Goal: Information Seeking & Learning: Find specific fact

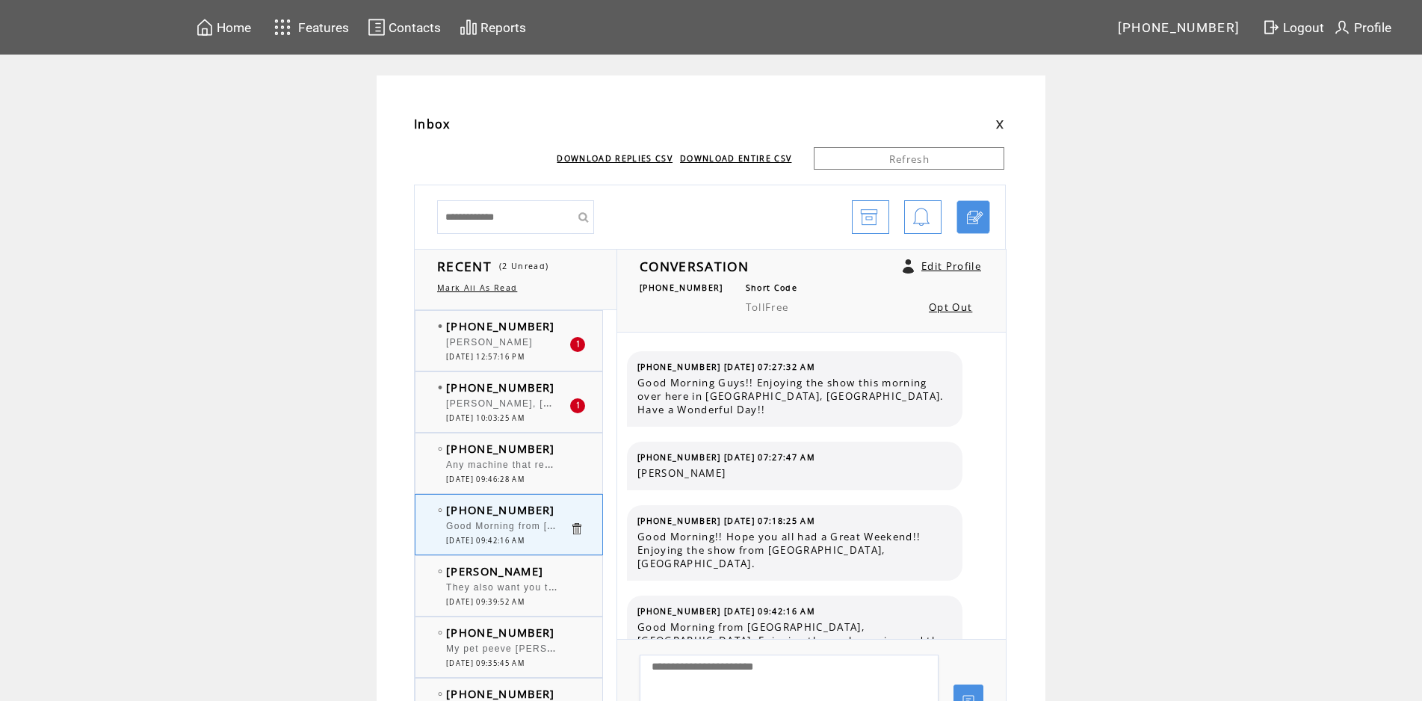
click at [517, 404] on span "[PERSON_NAME], [DATE] 475 workers (300 of those were [DEMOGRAPHIC_DATA] Nationa…" at bounding box center [1019, 401] width 1146 height 15
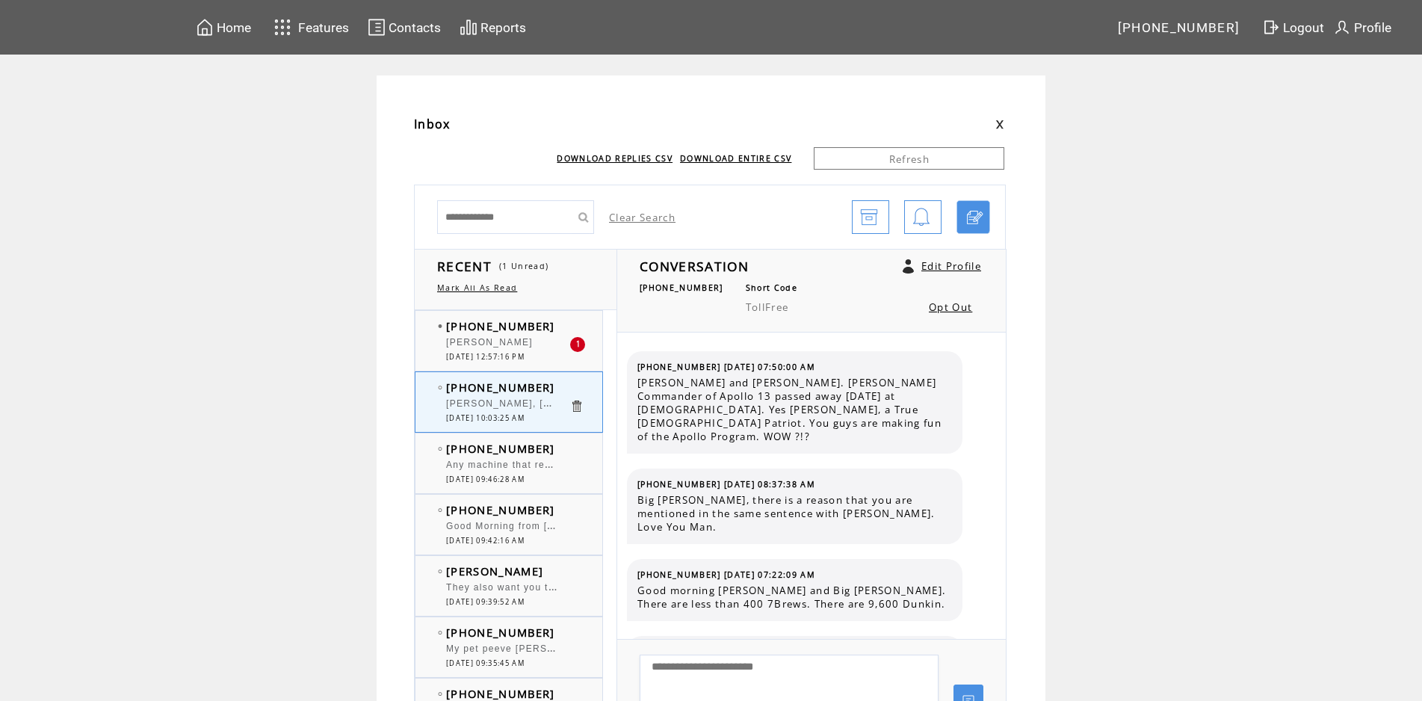
scroll to position [5209, 0]
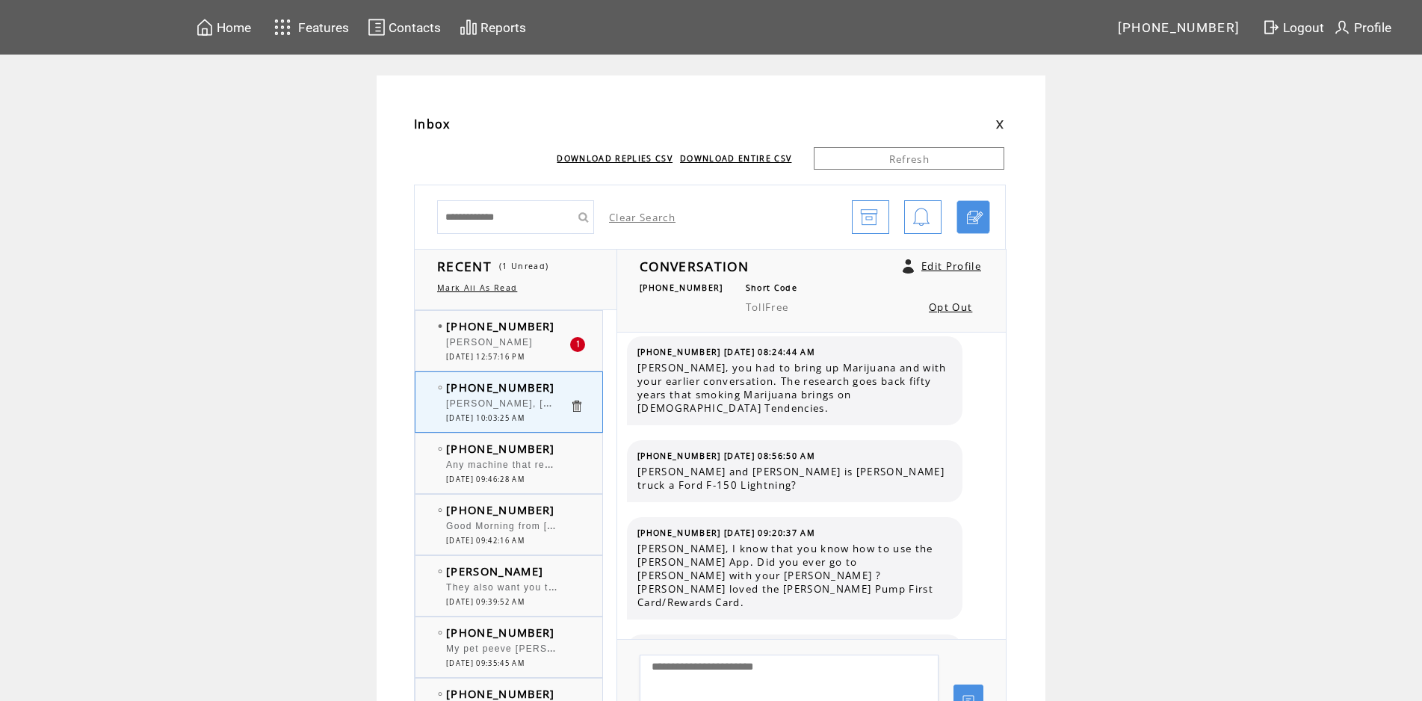
click at [536, 349] on div "[PERSON_NAME]" at bounding box center [507, 344] width 123 height 15
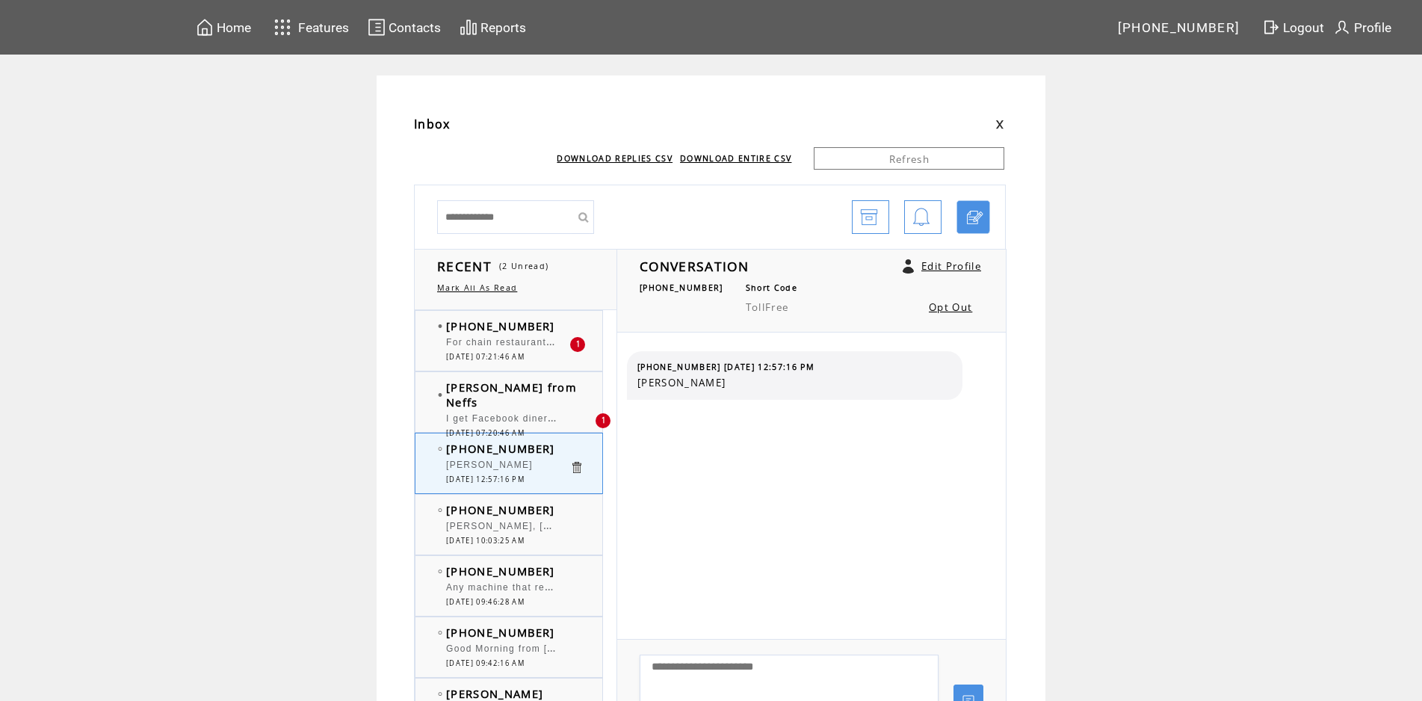
click at [519, 409] on span "I get Facebook diner type food posts from [PERSON_NAME] almost daily." at bounding box center [627, 416] width 362 height 15
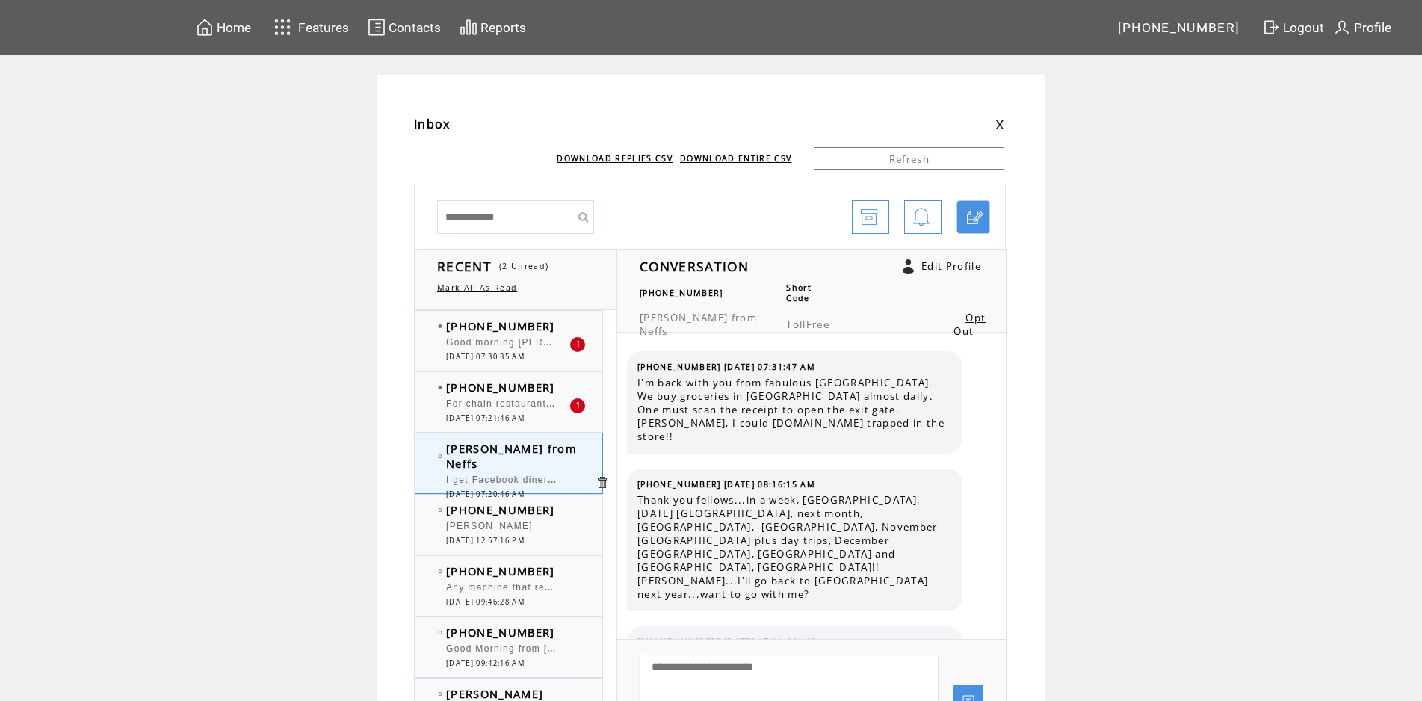
click at [536, 471] on span "I get Facebook diner type food posts from [PERSON_NAME] almost daily." at bounding box center [627, 478] width 362 height 15
click at [518, 489] on span "[DATE] 07:20:46 AM" at bounding box center [485, 494] width 78 height 10
click at [517, 411] on div "For chain restaurants is [PERSON_NAME] considered a diner" at bounding box center [507, 405] width 123 height 15
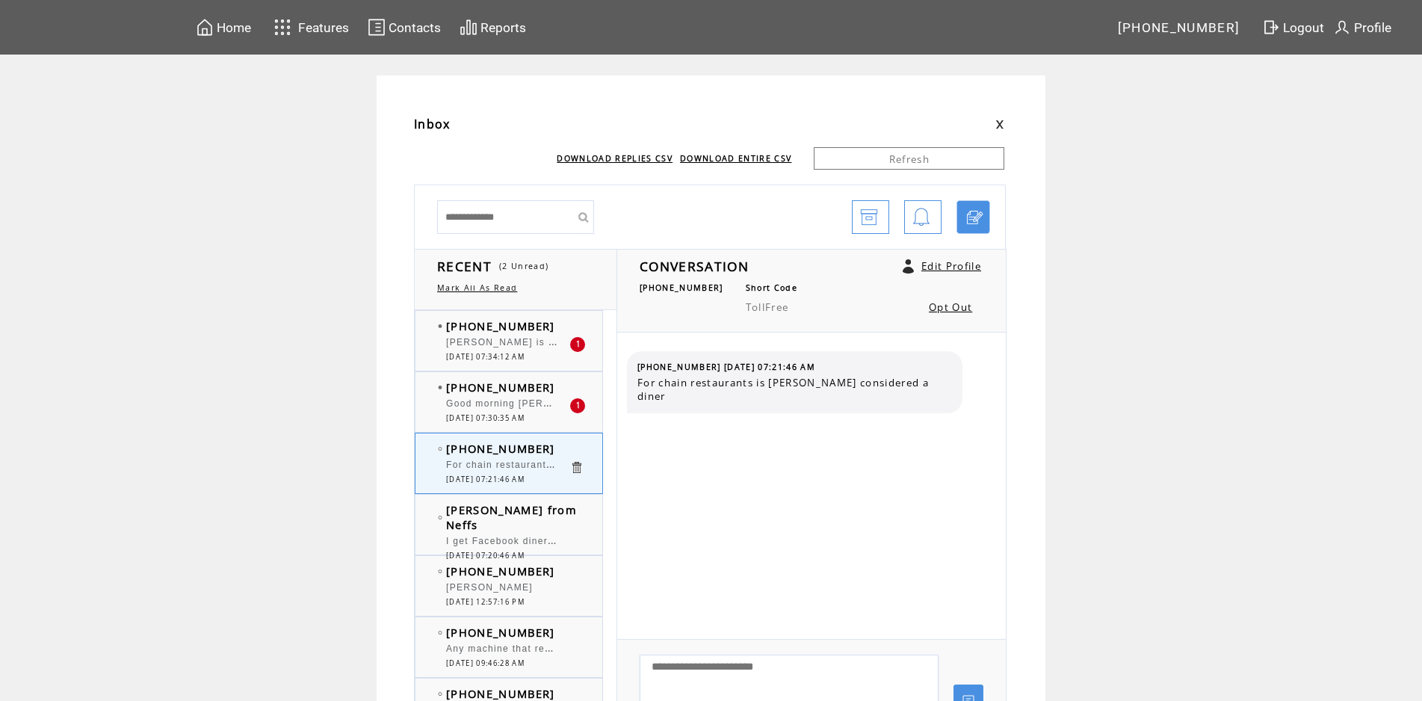
click at [498, 347] on span "[PERSON_NAME] is diner like" at bounding box center [520, 340] width 148 height 15
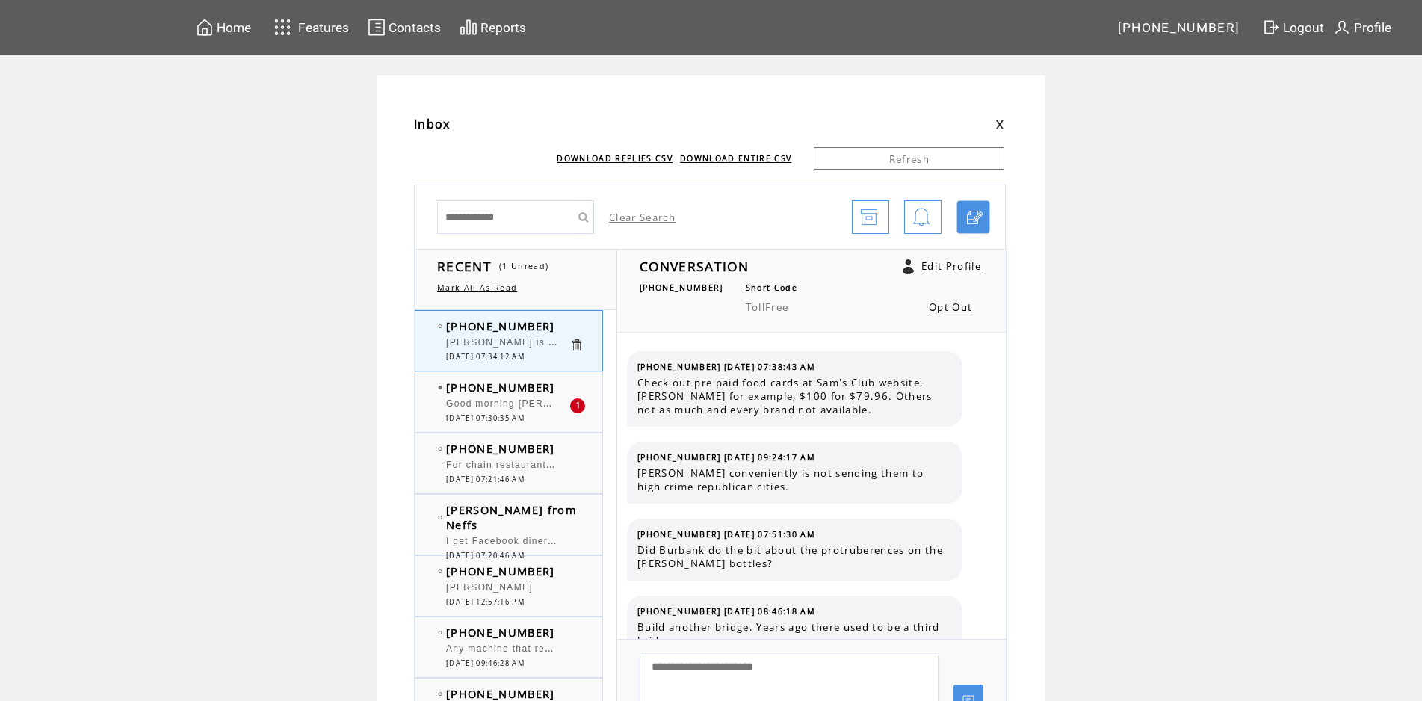
scroll to position [86, 0]
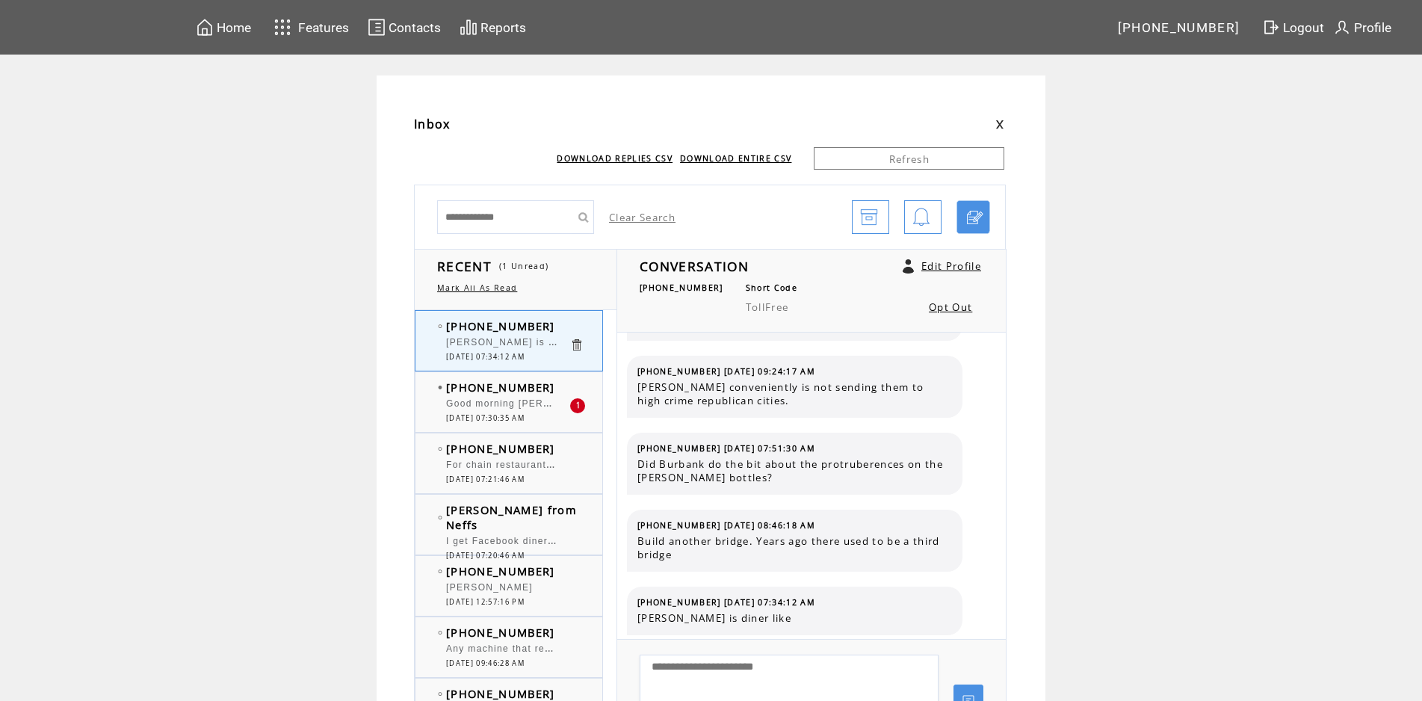
click at [515, 405] on span "Good morning [PERSON_NAME] and Big [PERSON_NAME]. Have either one of you ever u…" at bounding box center [739, 401] width 587 height 15
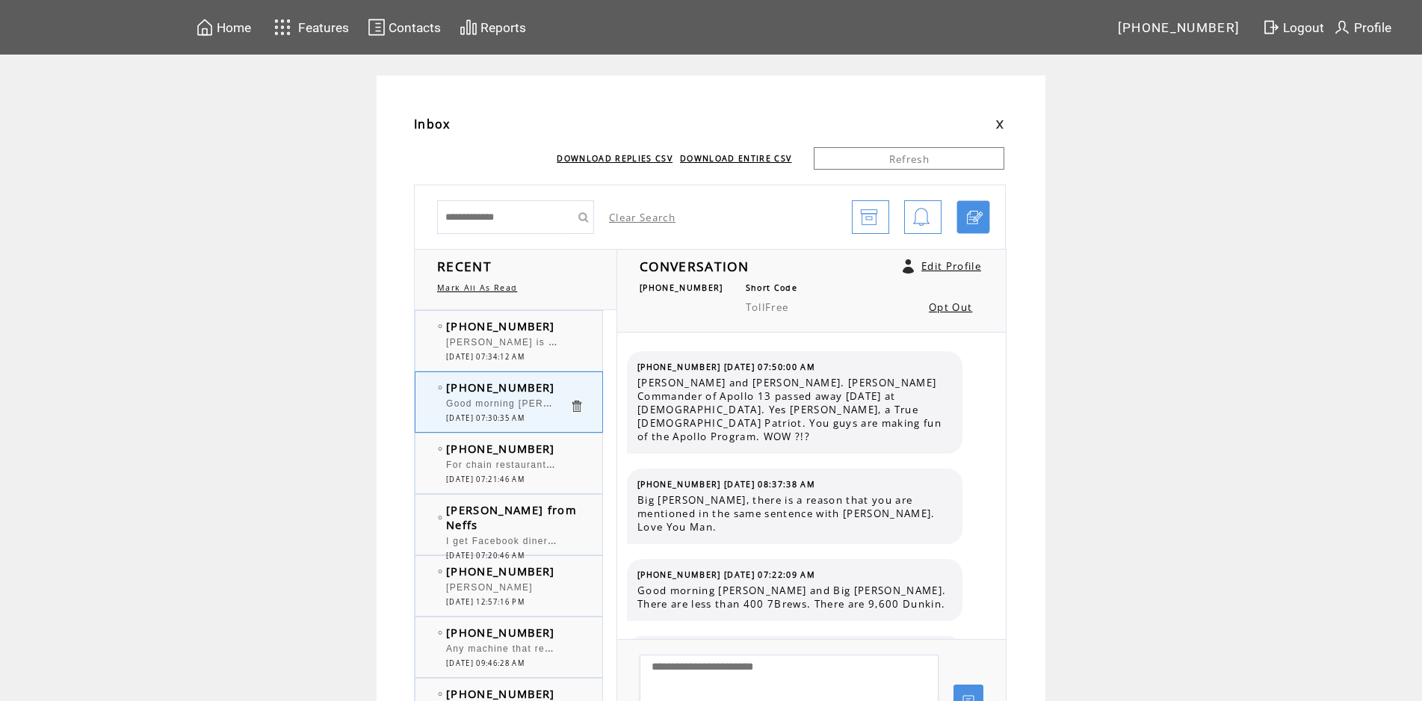
scroll to position [5286, 0]
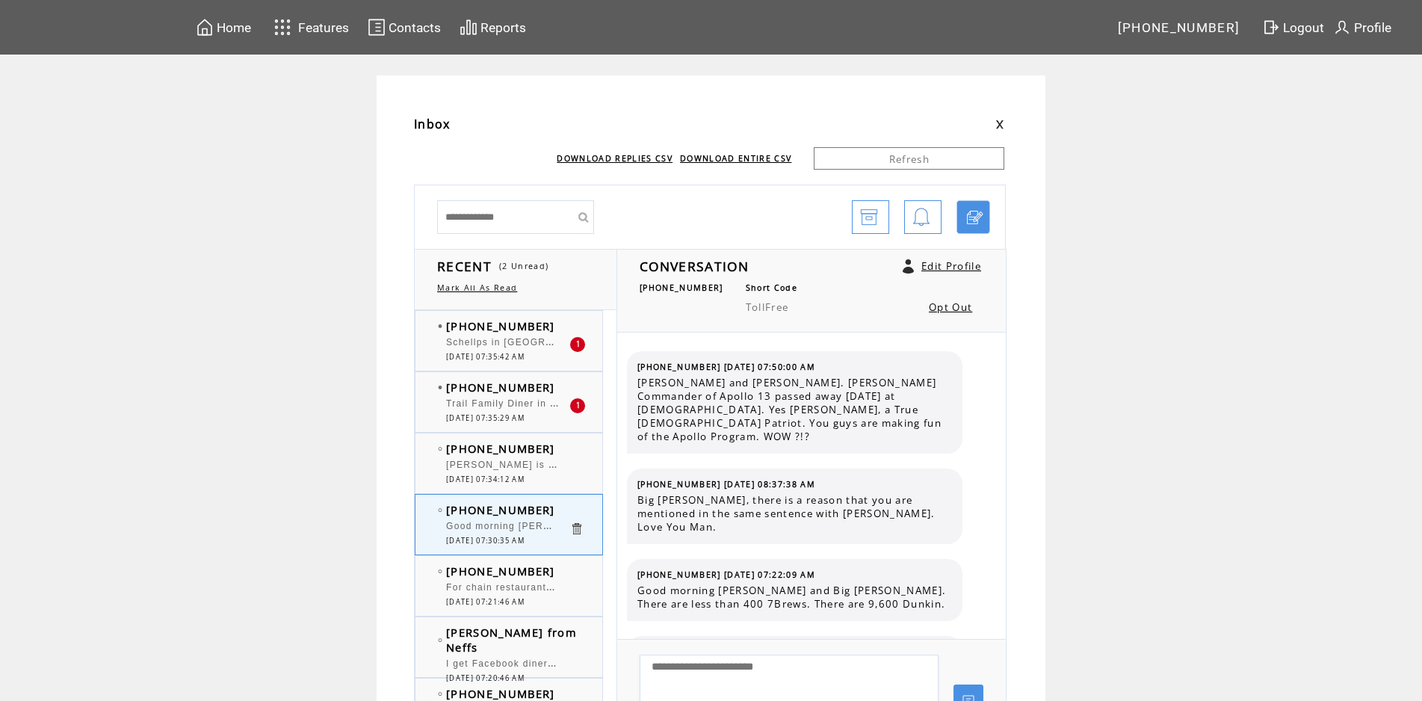
scroll to position [5286, 0]
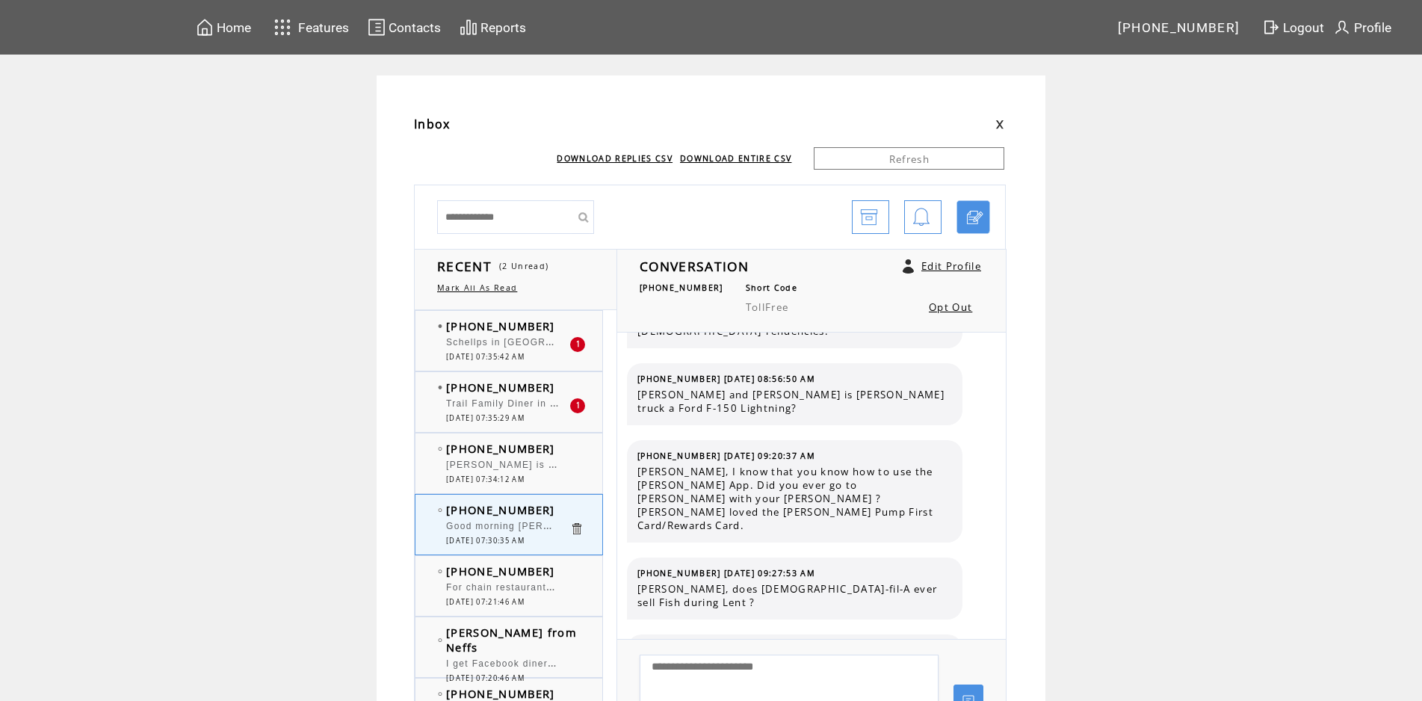
click at [515, 405] on span "Trail Family Diner in [GEOGRAPHIC_DATA]. Great!" at bounding box center [572, 401] width 252 height 15
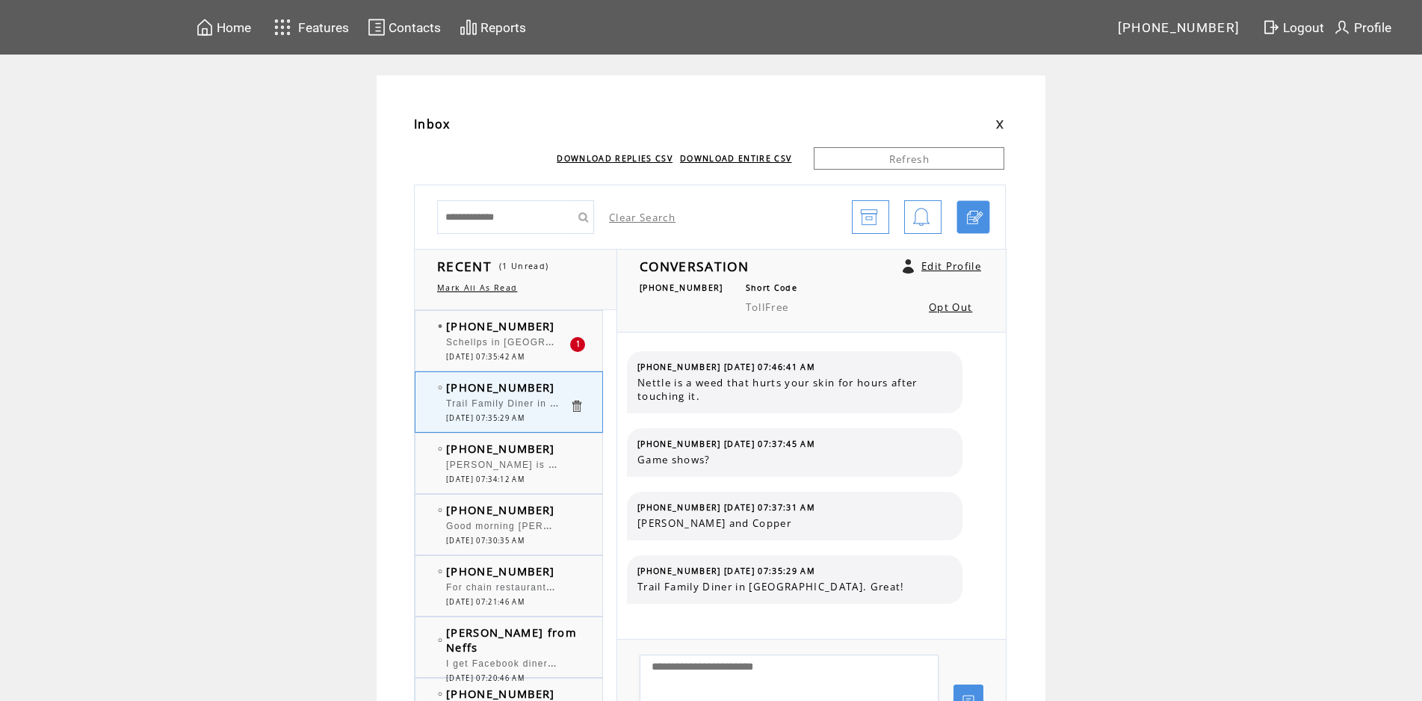
click at [512, 337] on div at bounding box center [507, 335] width 123 height 4
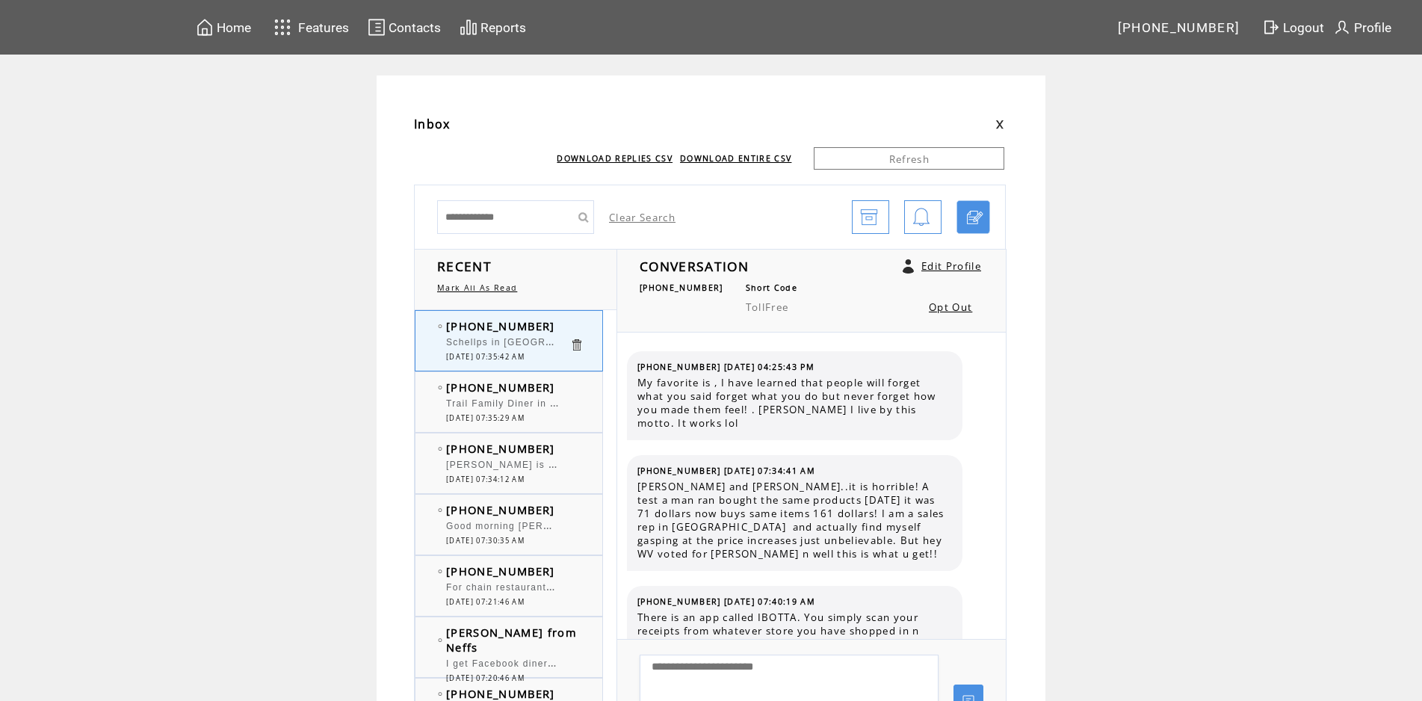
scroll to position [117, 0]
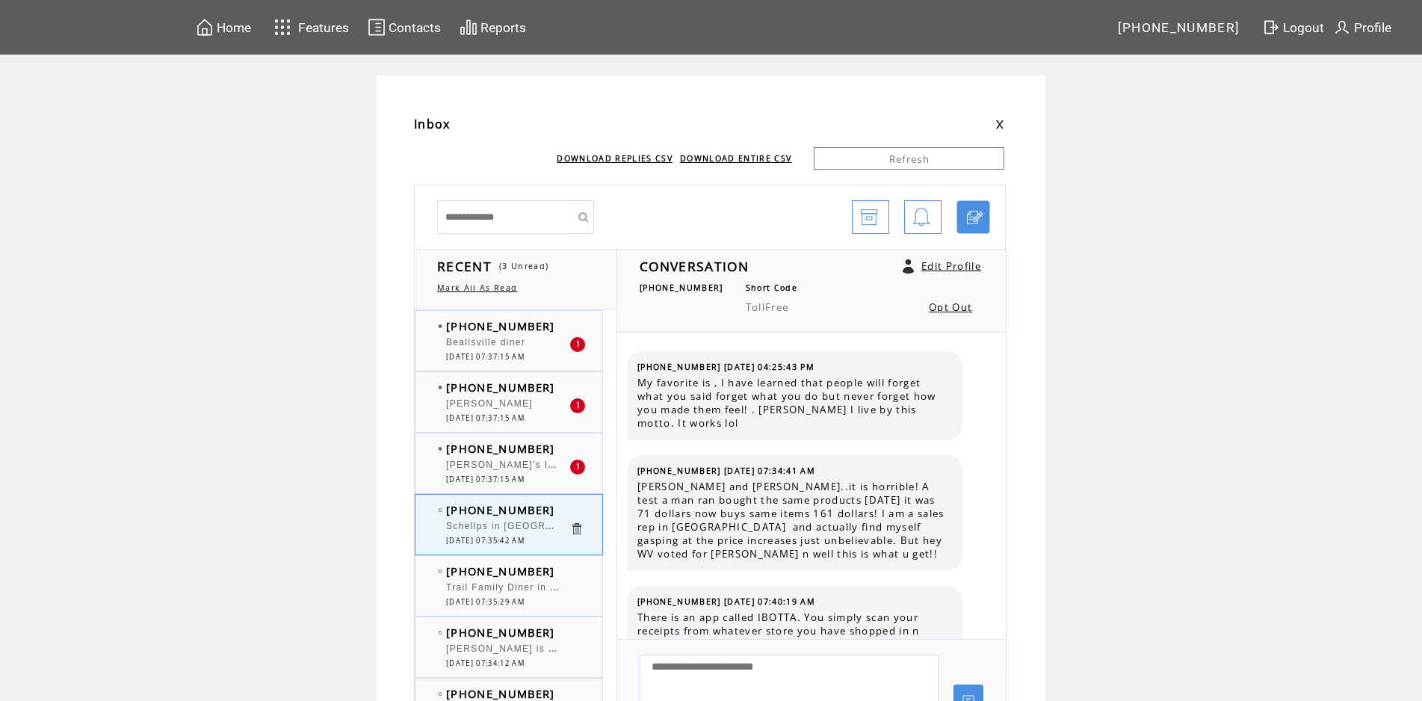
scroll to position [117, 0]
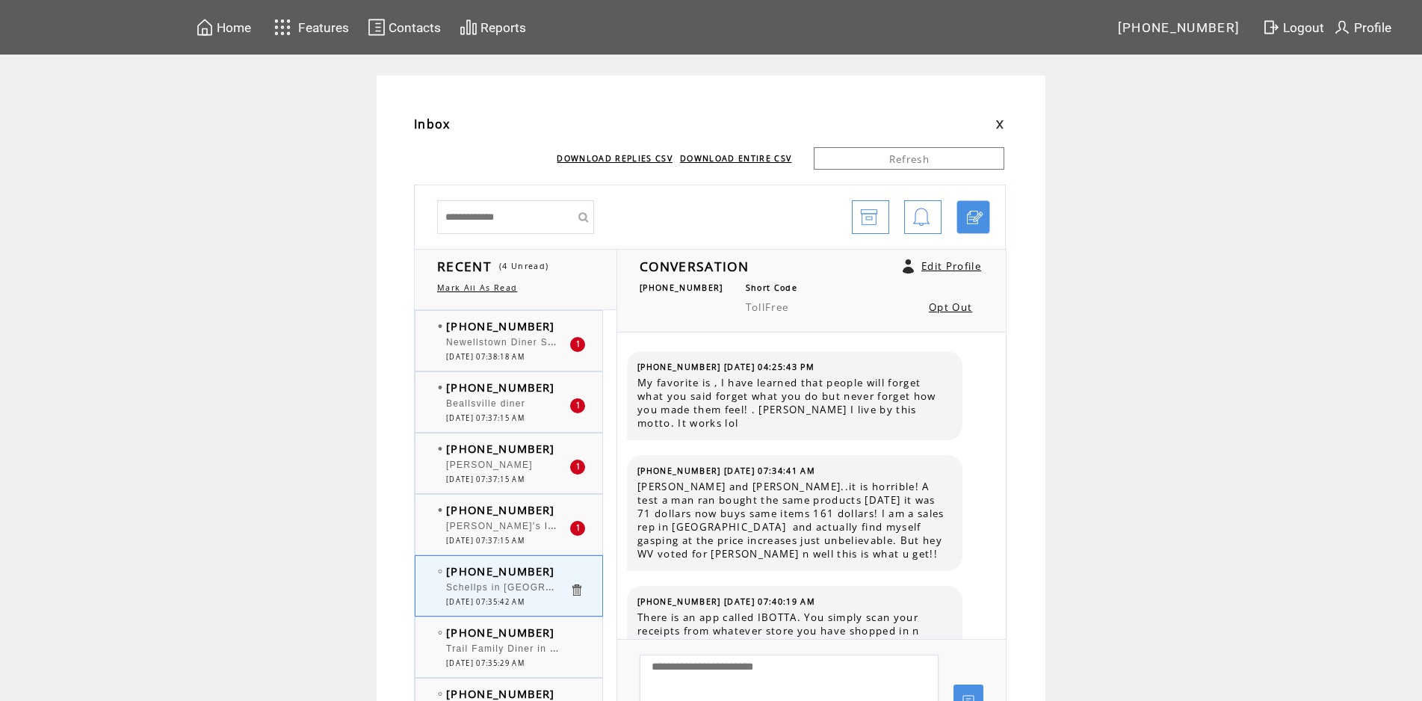
scroll to position [117, 0]
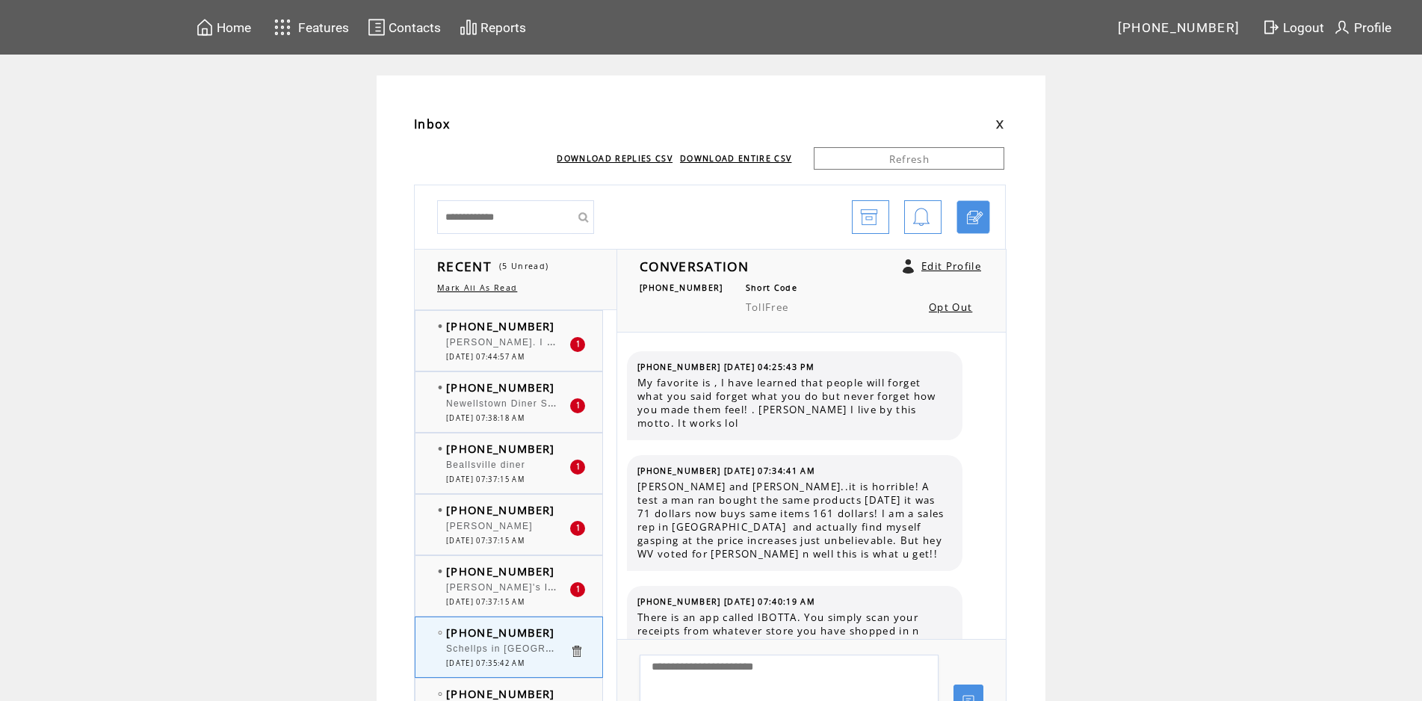
scroll to position [117, 0]
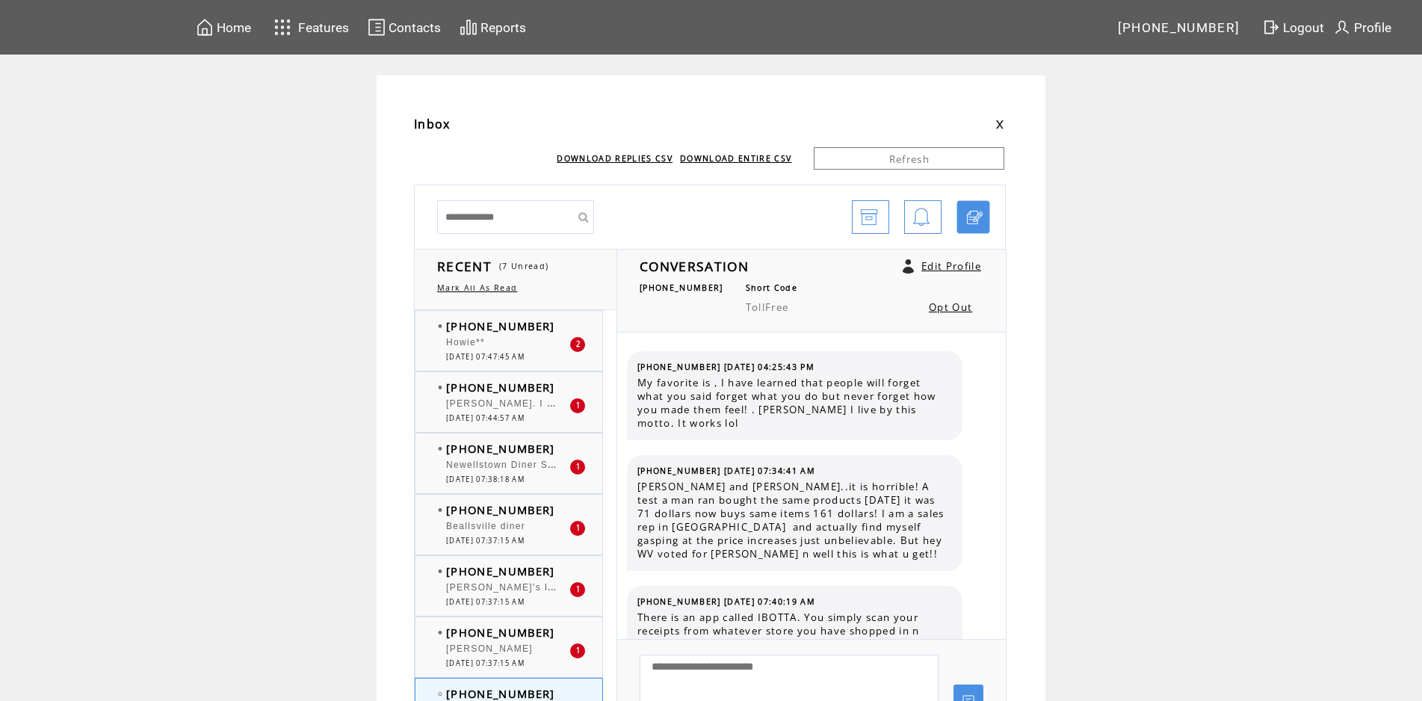
scroll to position [117, 0]
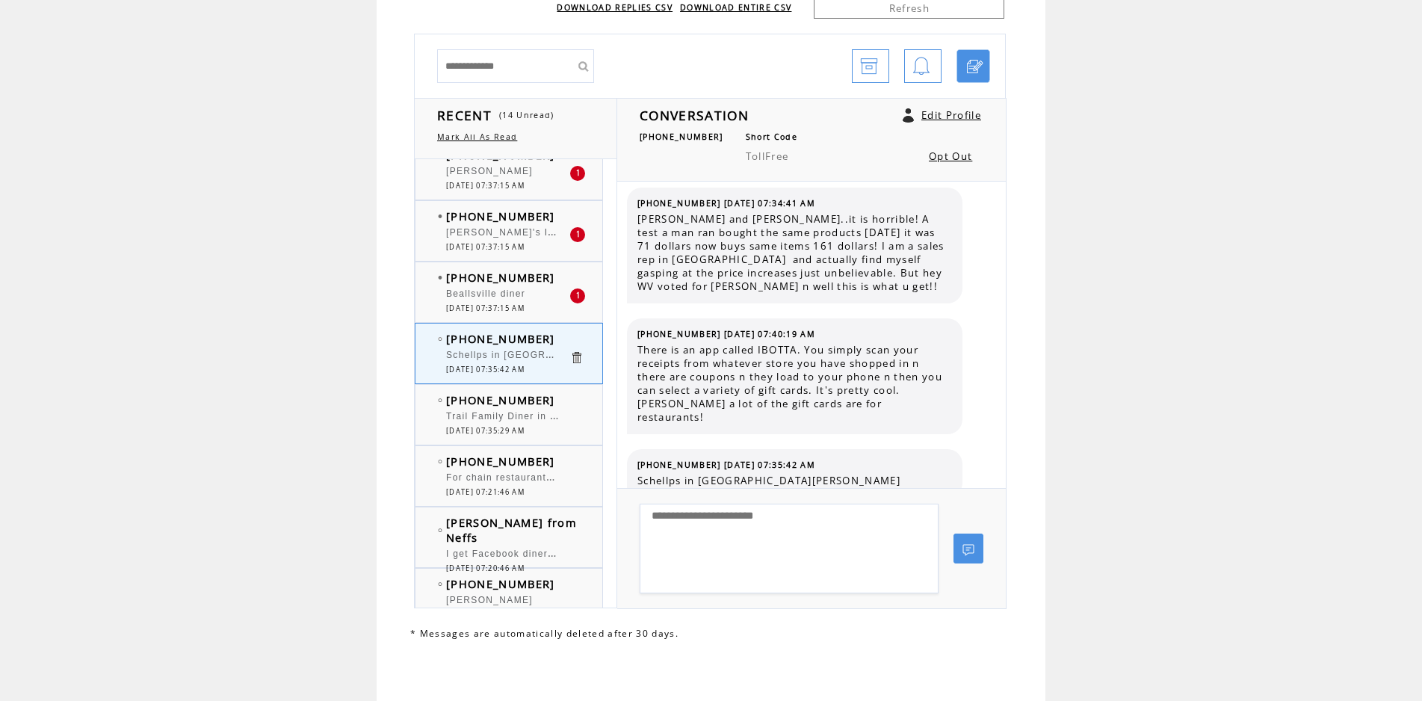
scroll to position [369, 0]
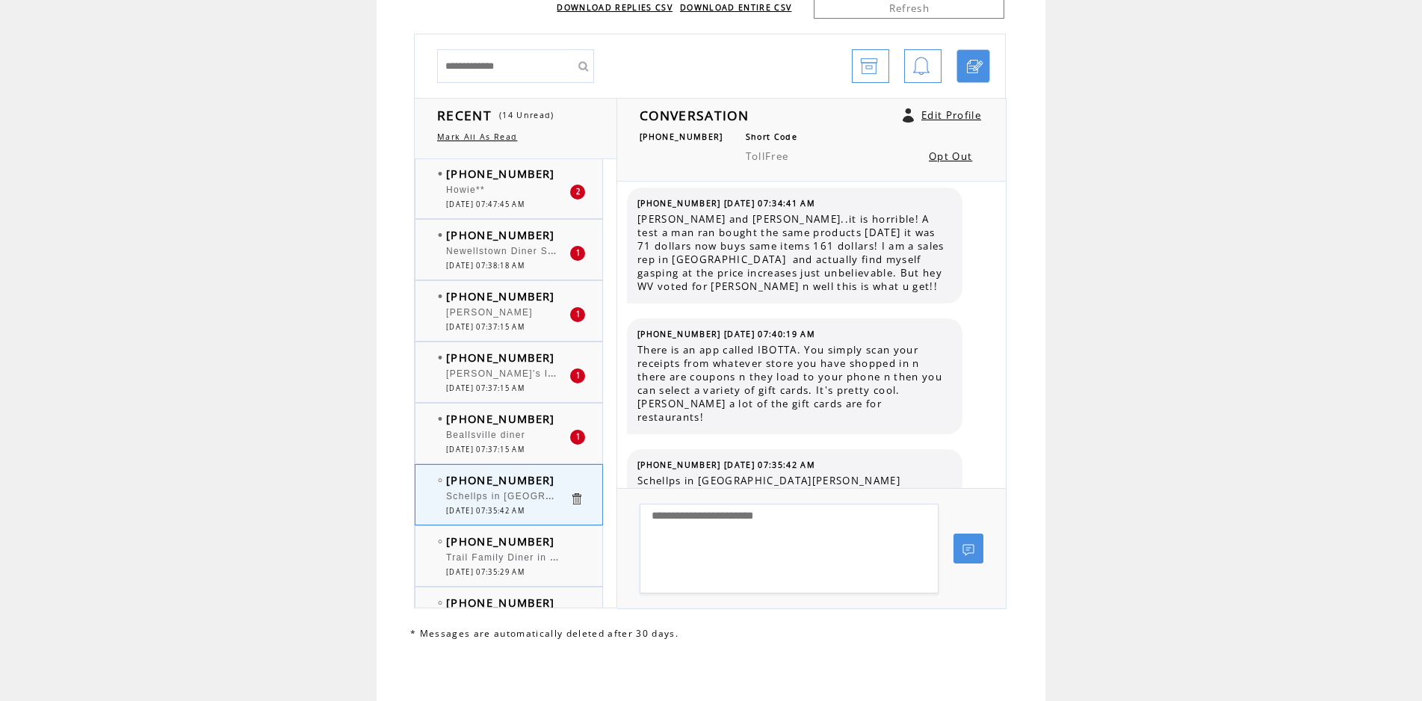
click at [521, 449] on span "[DATE] 07:37:15 AM" at bounding box center [485, 450] width 78 height 10
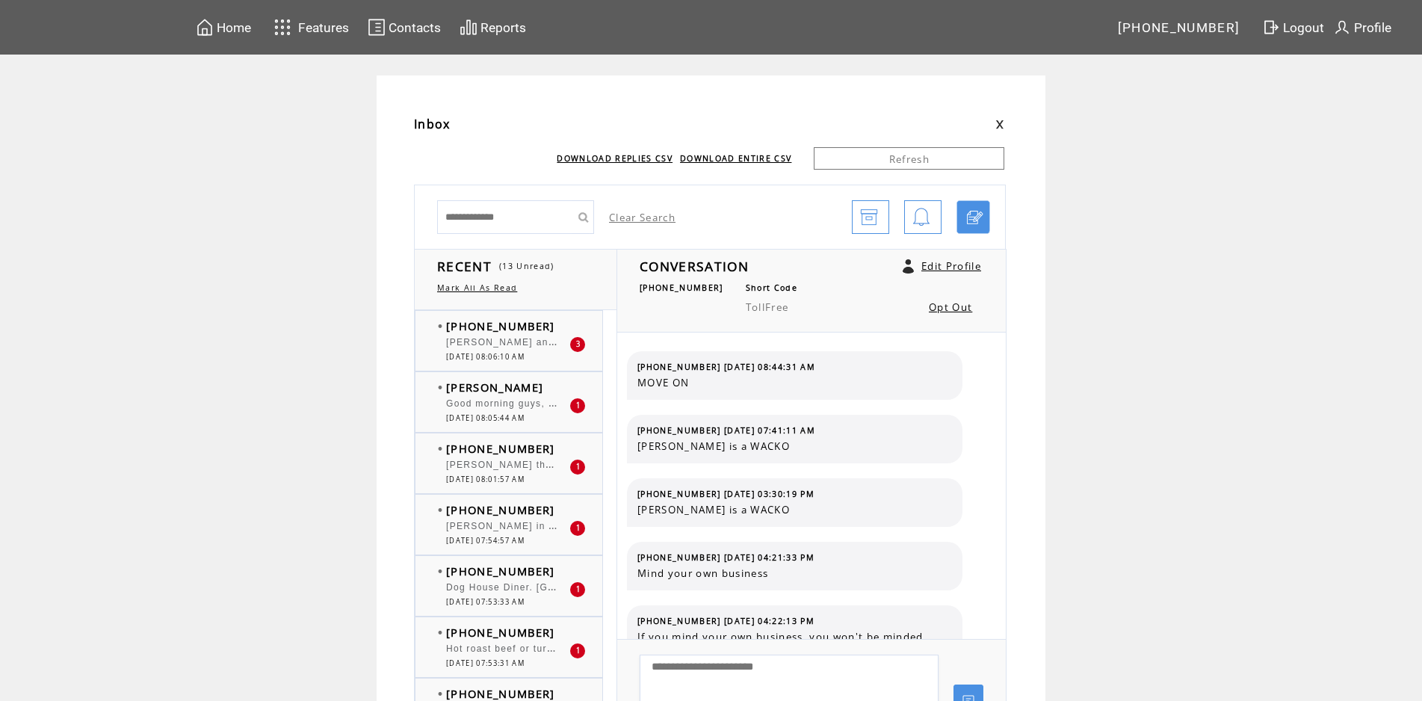
scroll to position [413, 0]
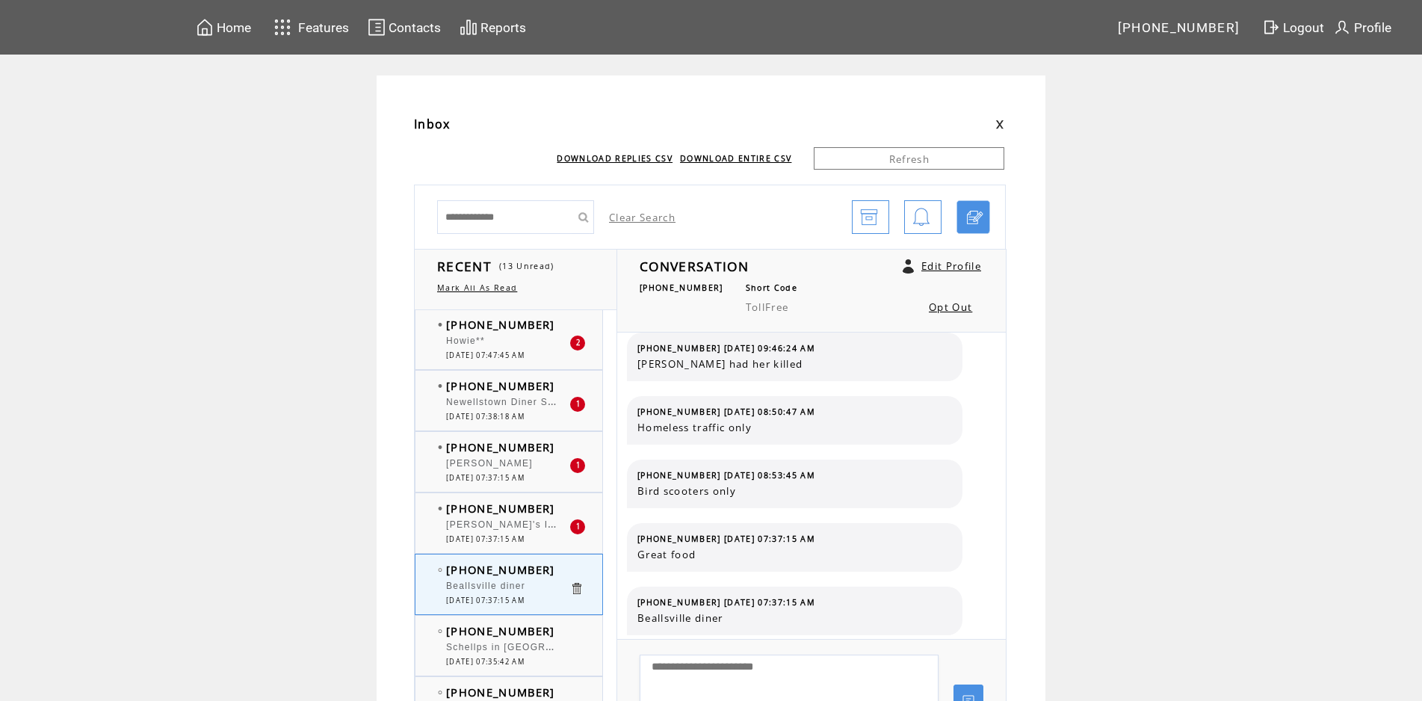
click at [498, 525] on span "[PERSON_NAME]'s I think [PERSON_NAME]' is under new mtg." at bounding box center [602, 522] width 313 height 15
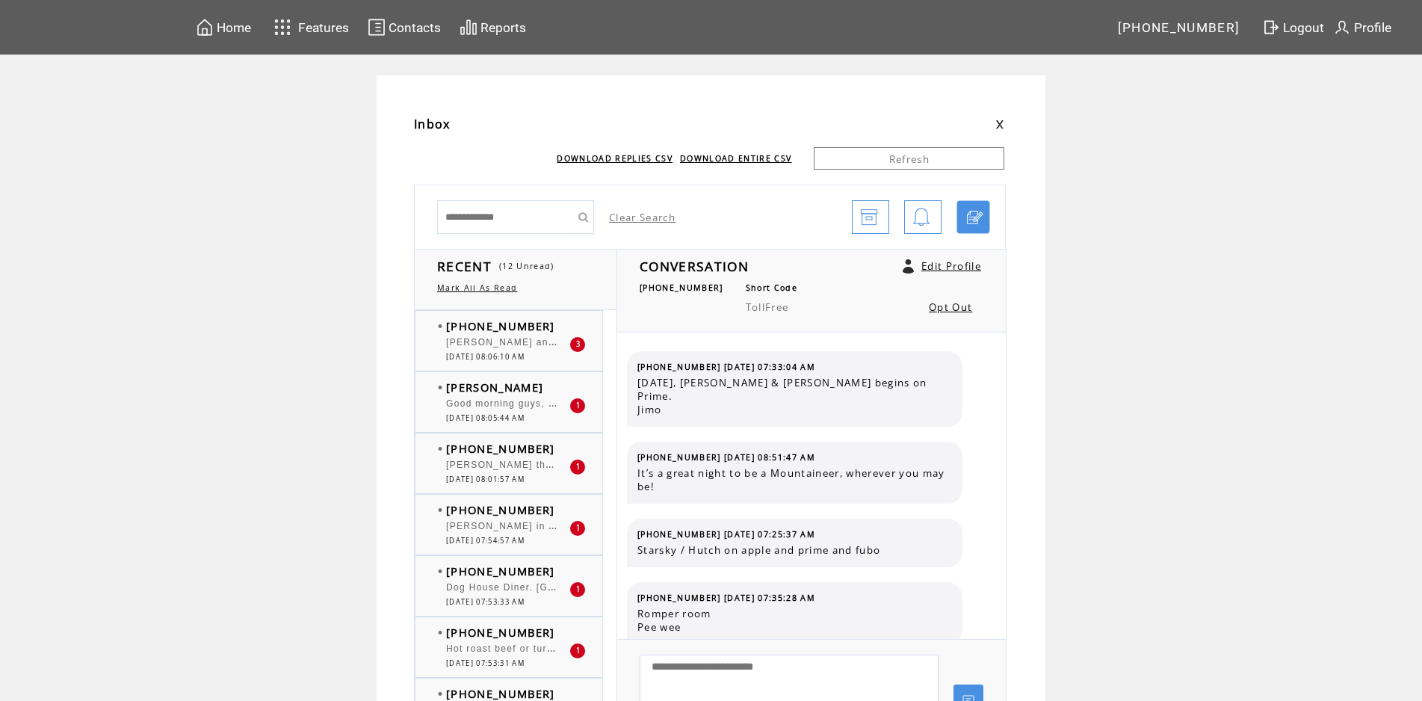
scroll to position [176, 0]
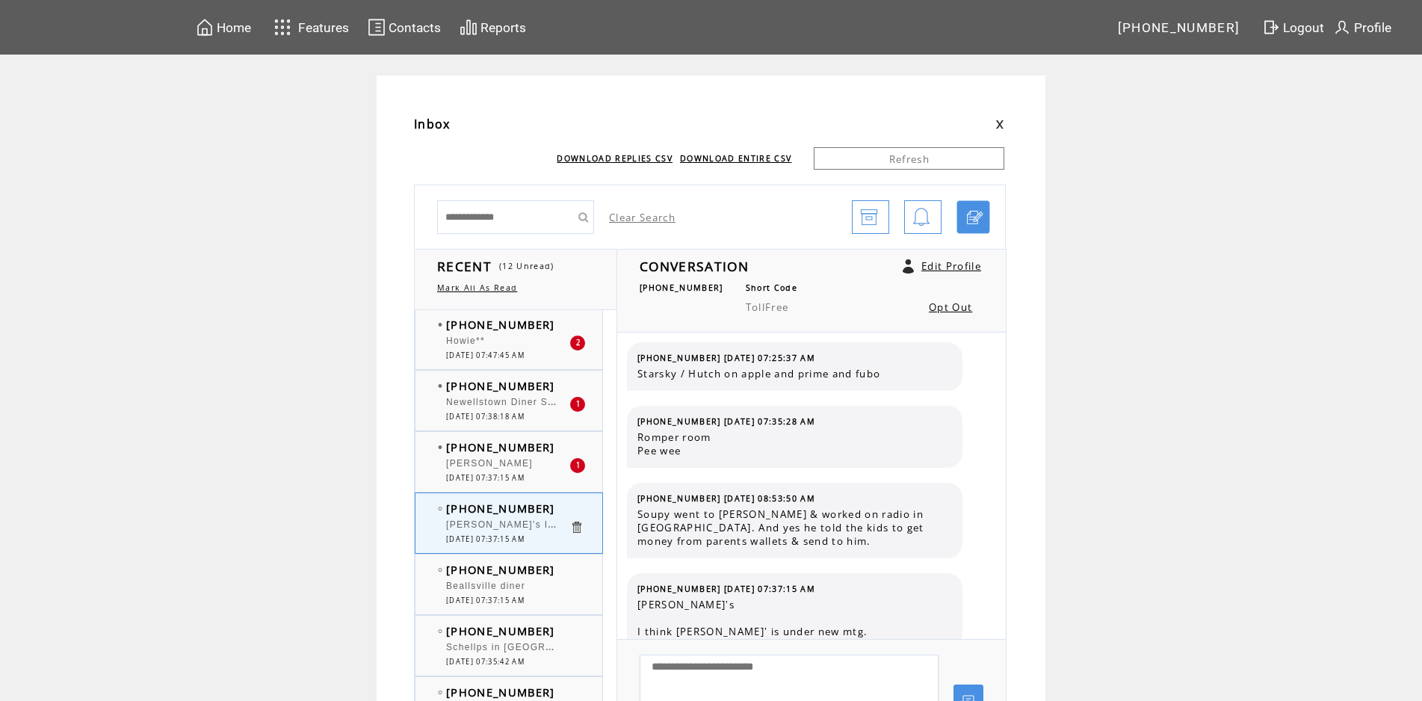
click at [498, 525] on span "[PERSON_NAME]'s I think [PERSON_NAME]' is under new mtg." at bounding box center [602, 522] width 313 height 15
click at [511, 473] on div "[PERSON_NAME]" at bounding box center [507, 465] width 123 height 15
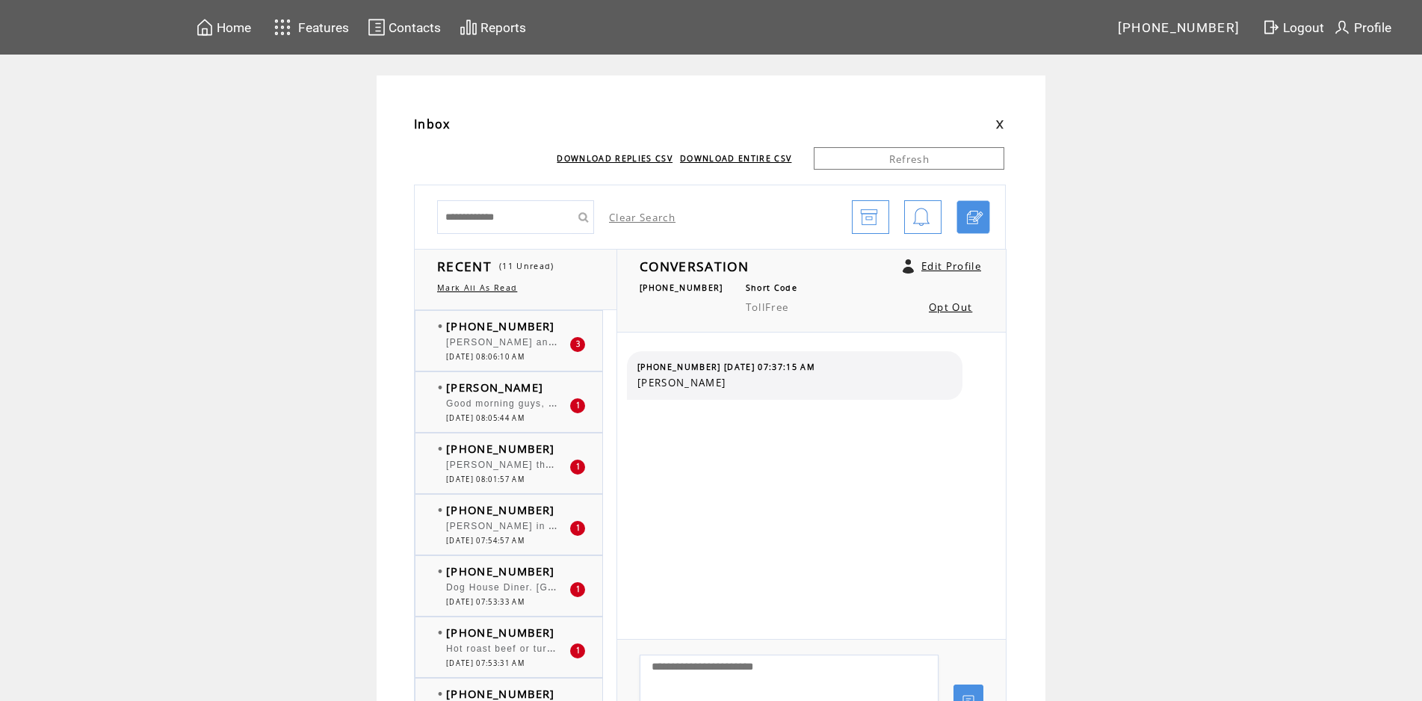
scroll to position [369, 0]
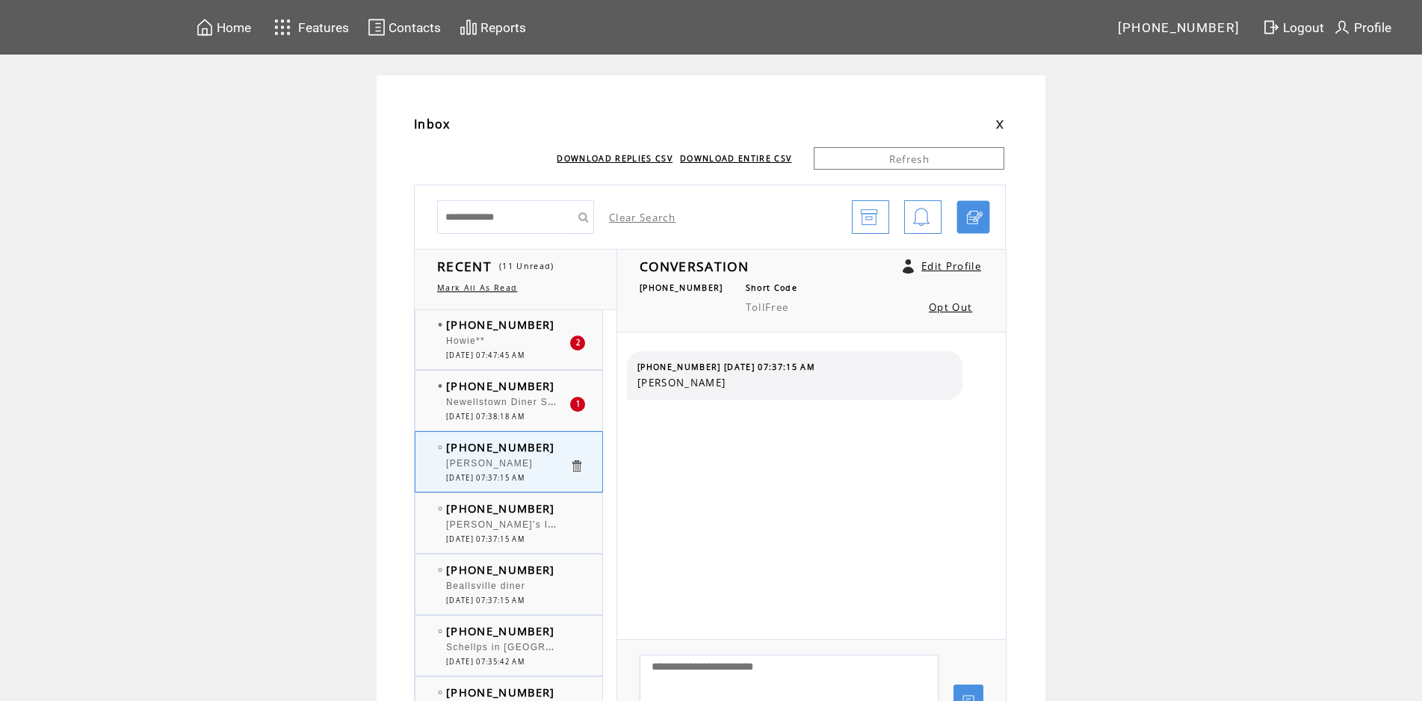
click at [508, 404] on span "Newellstown Diner St. C" at bounding box center [506, 400] width 120 height 15
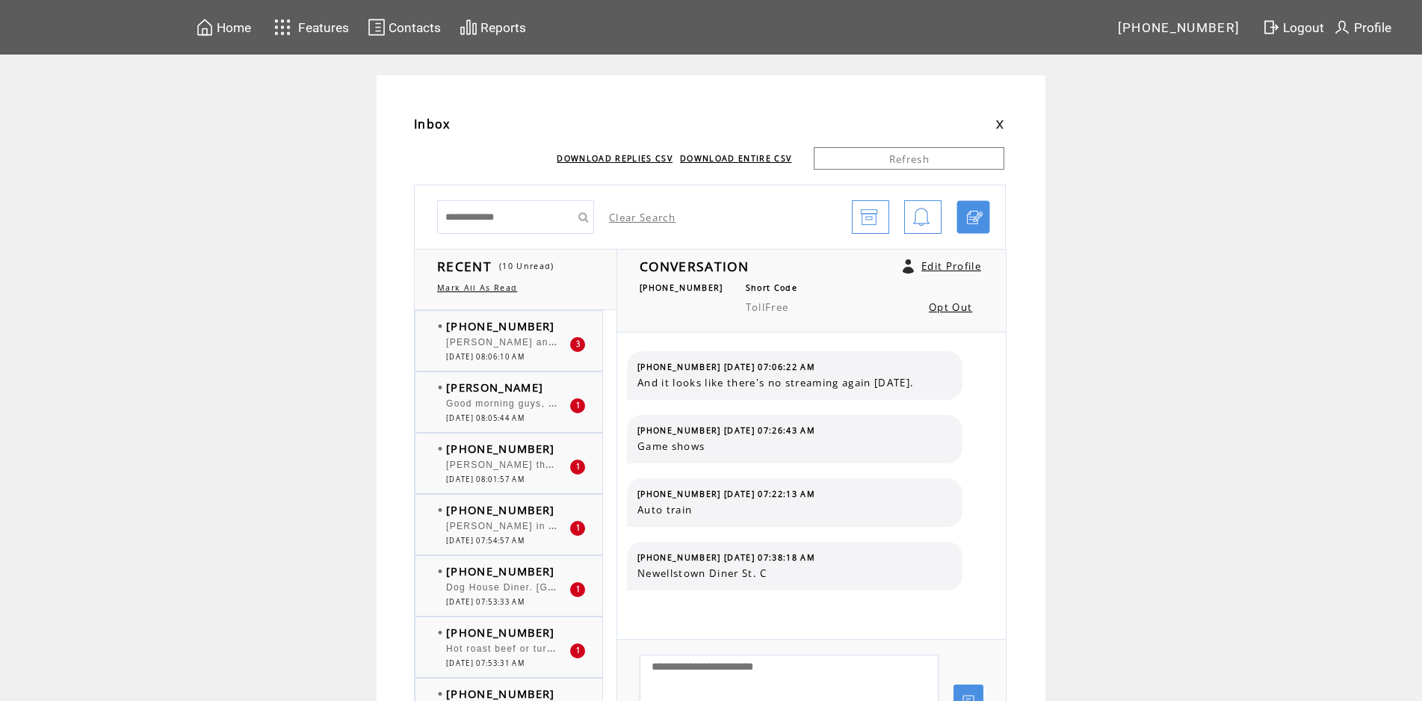
scroll to position [369, 0]
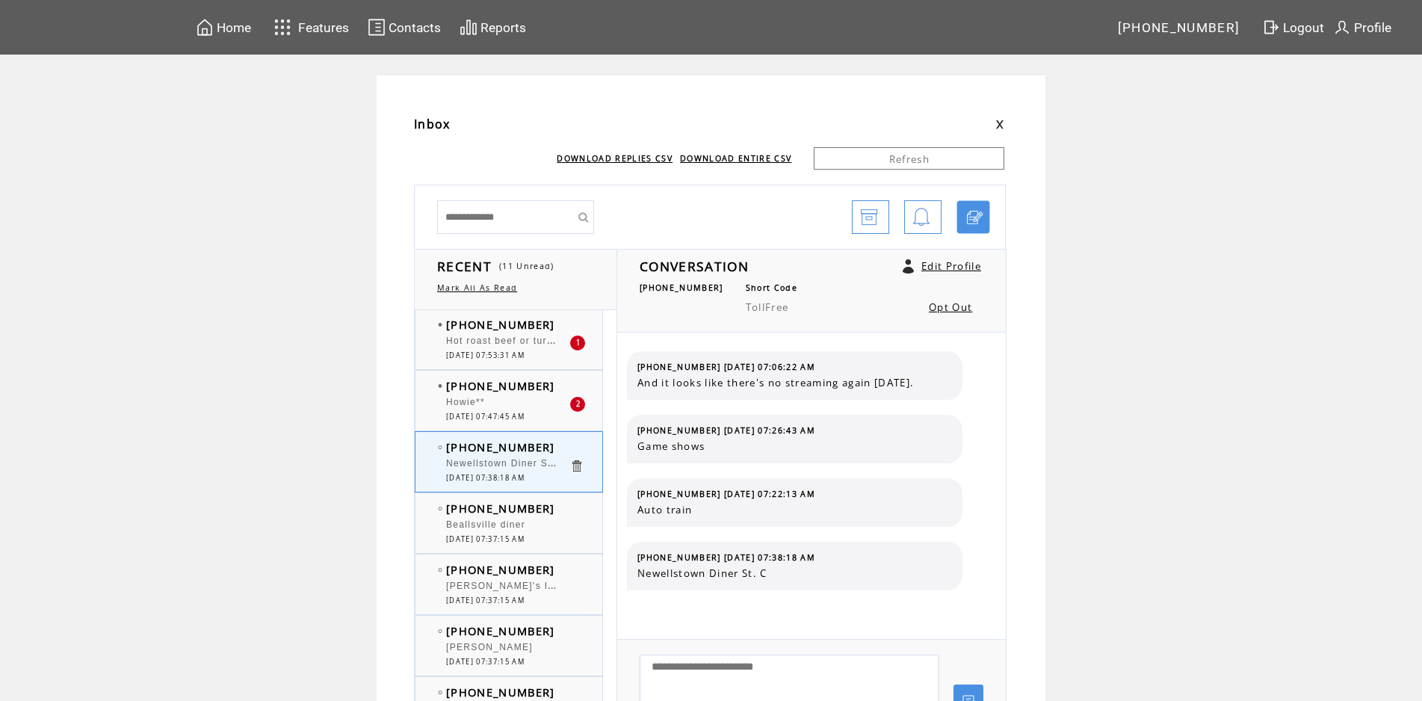
click at [510, 338] on span "Hot roast beef or turkey open faced sandwich & fries smothered in gravy" at bounding box center [625, 339] width 358 height 15
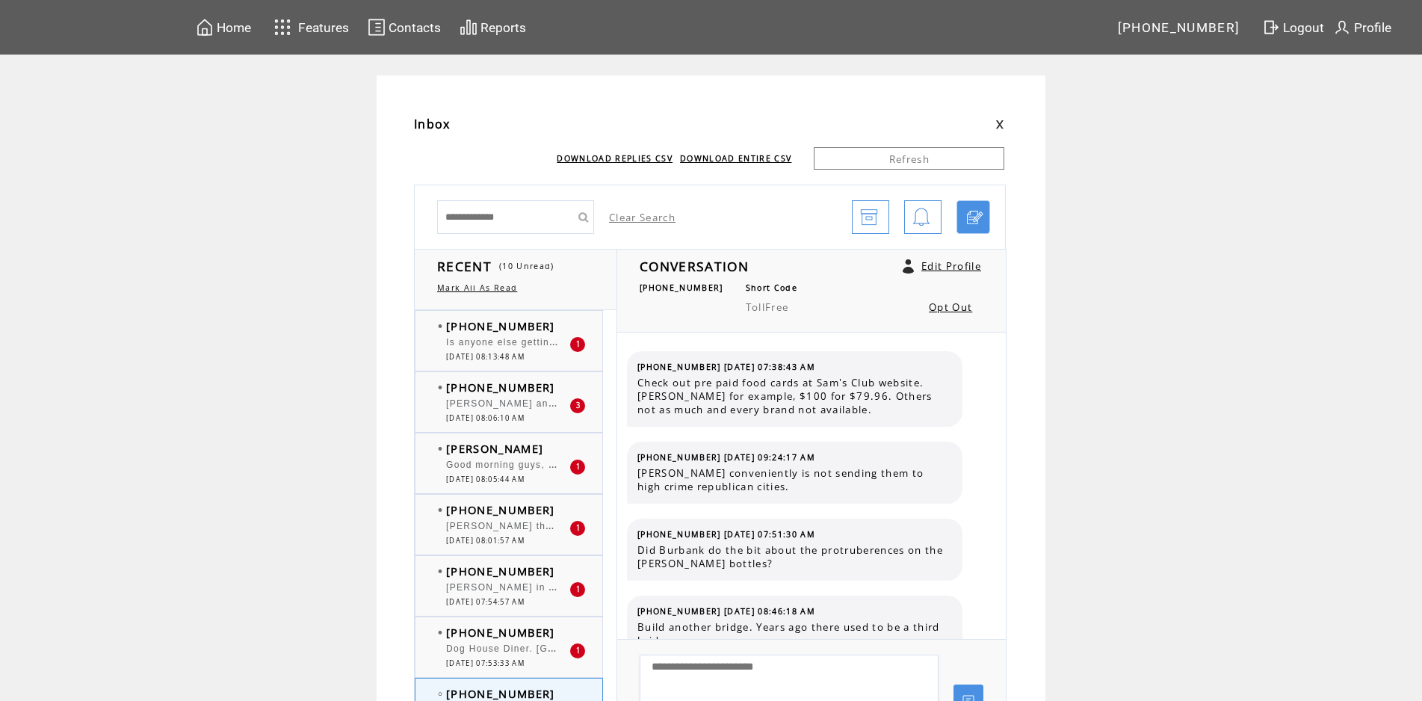
scroll to position [163, 0]
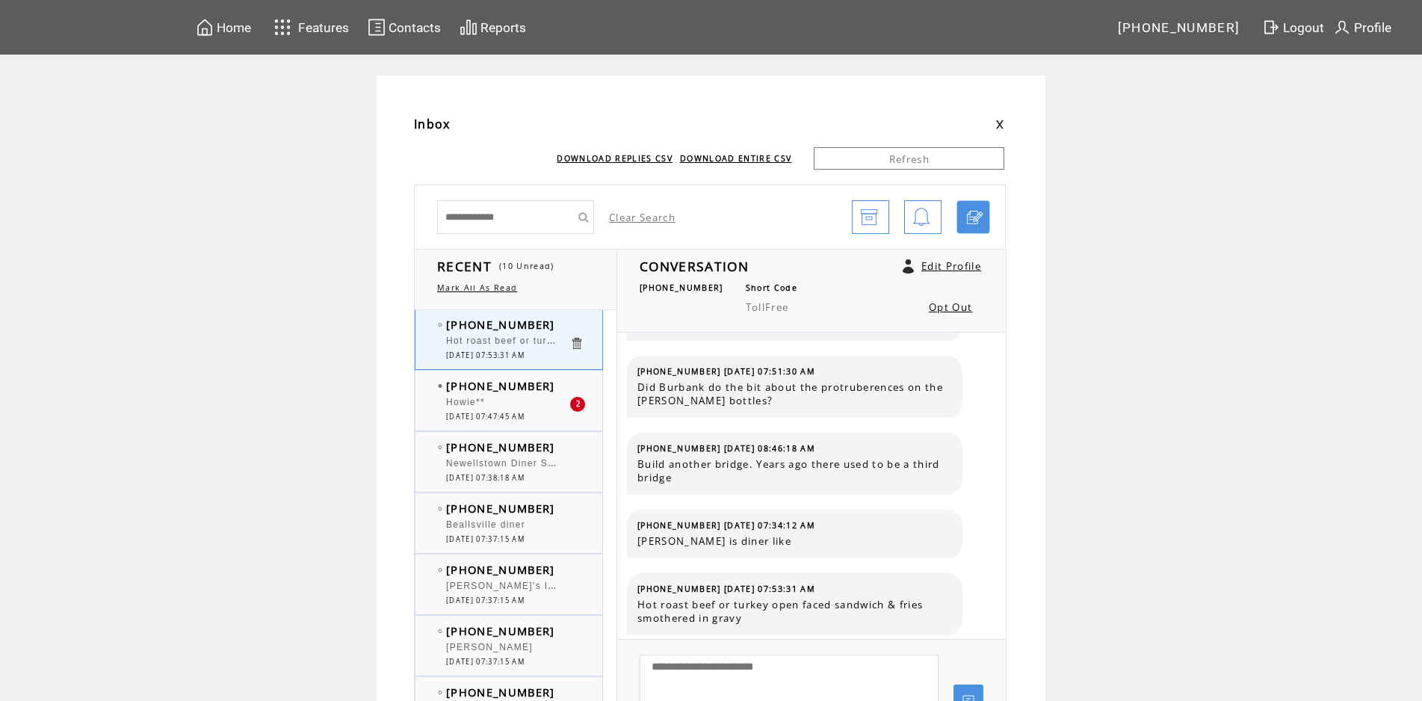
click at [516, 396] on div at bounding box center [507, 395] width 123 height 4
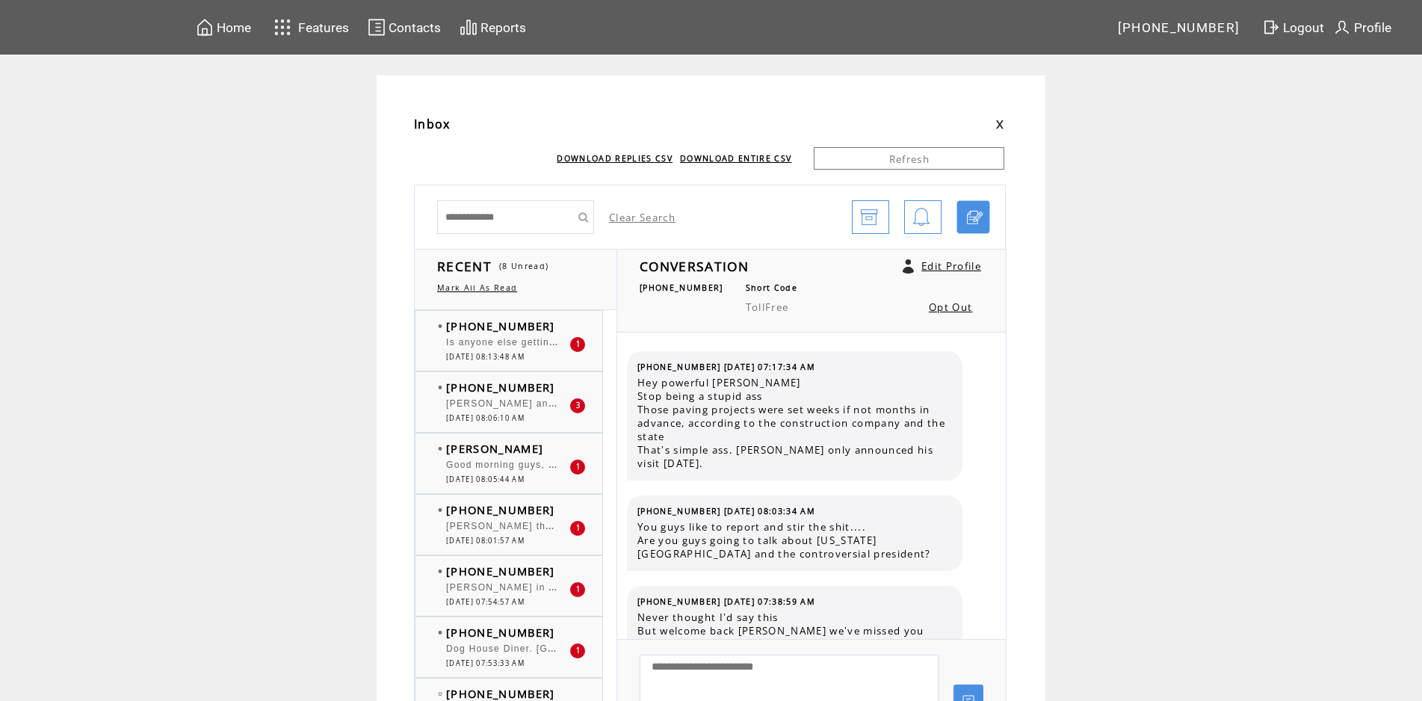
scroll to position [690, 0]
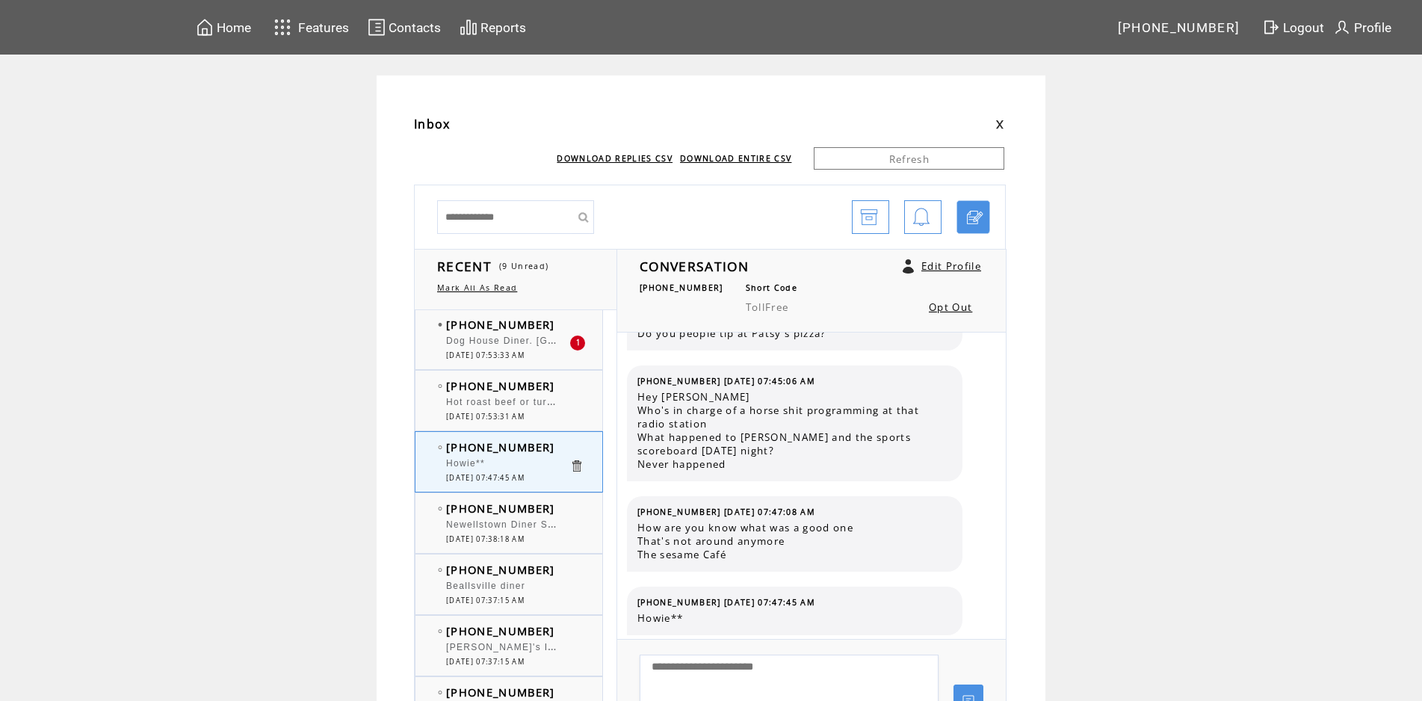
click at [514, 340] on span "Dog House Diner. [GEOGRAPHIC_DATA]. [US_STATE]." at bounding box center [581, 339] width 271 height 15
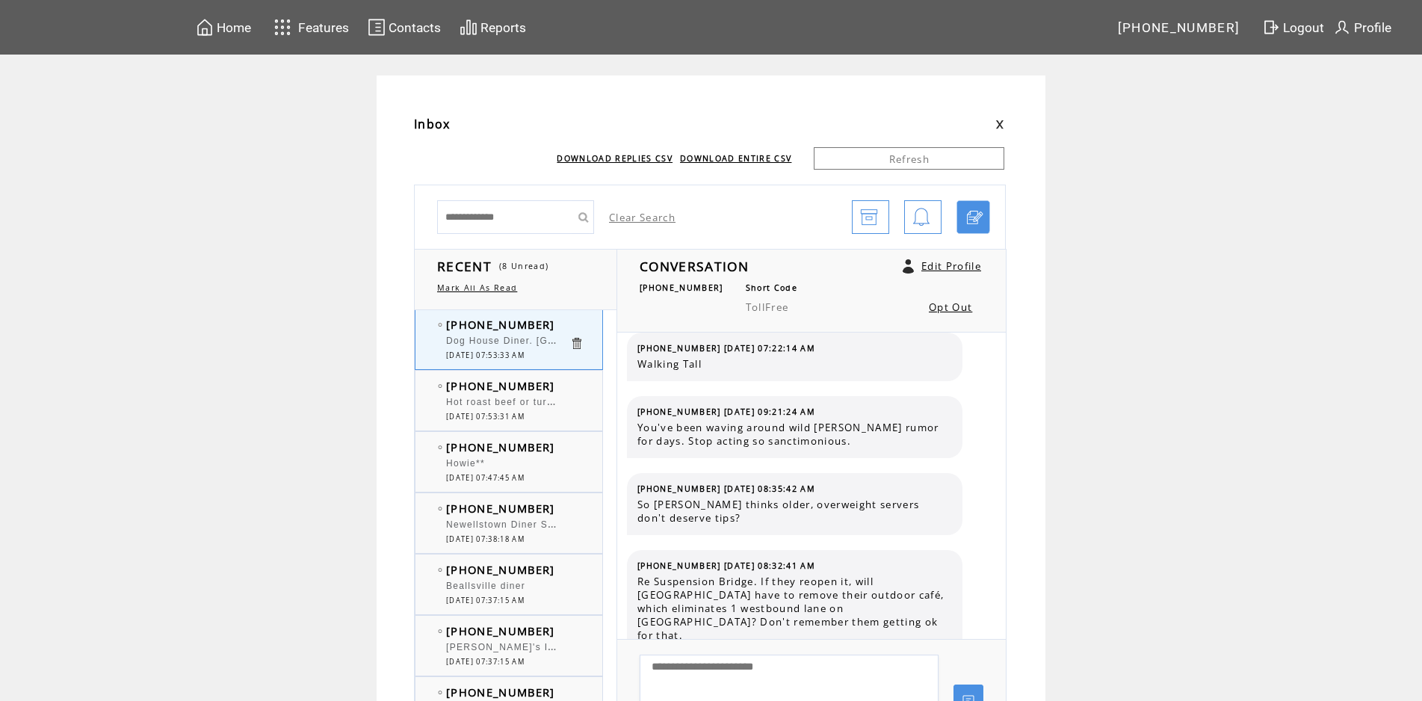
scroll to position [353, 0]
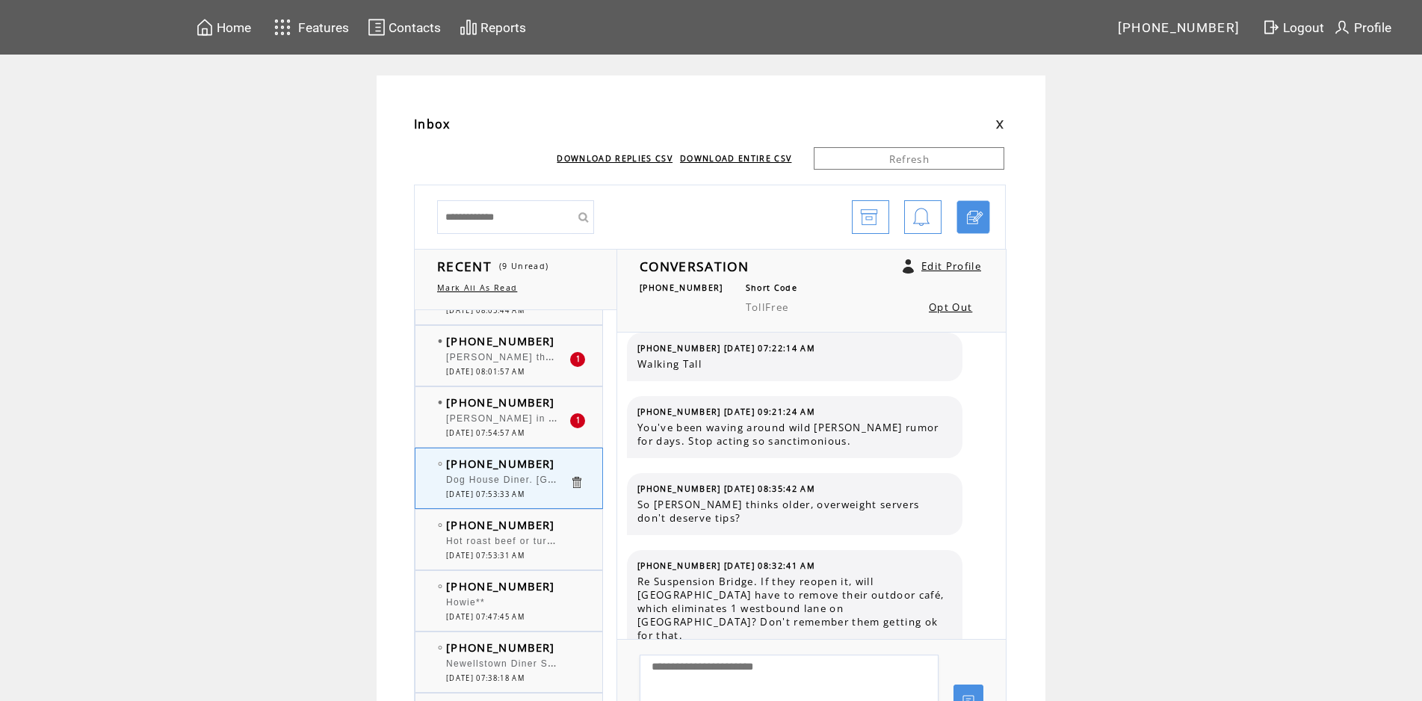
click at [533, 423] on span "[PERSON_NAME] in [GEOGRAPHIC_DATA] The former Rigas' Restaurant in [GEOGRAPHIC_…" at bounding box center [740, 416] width 588 height 15
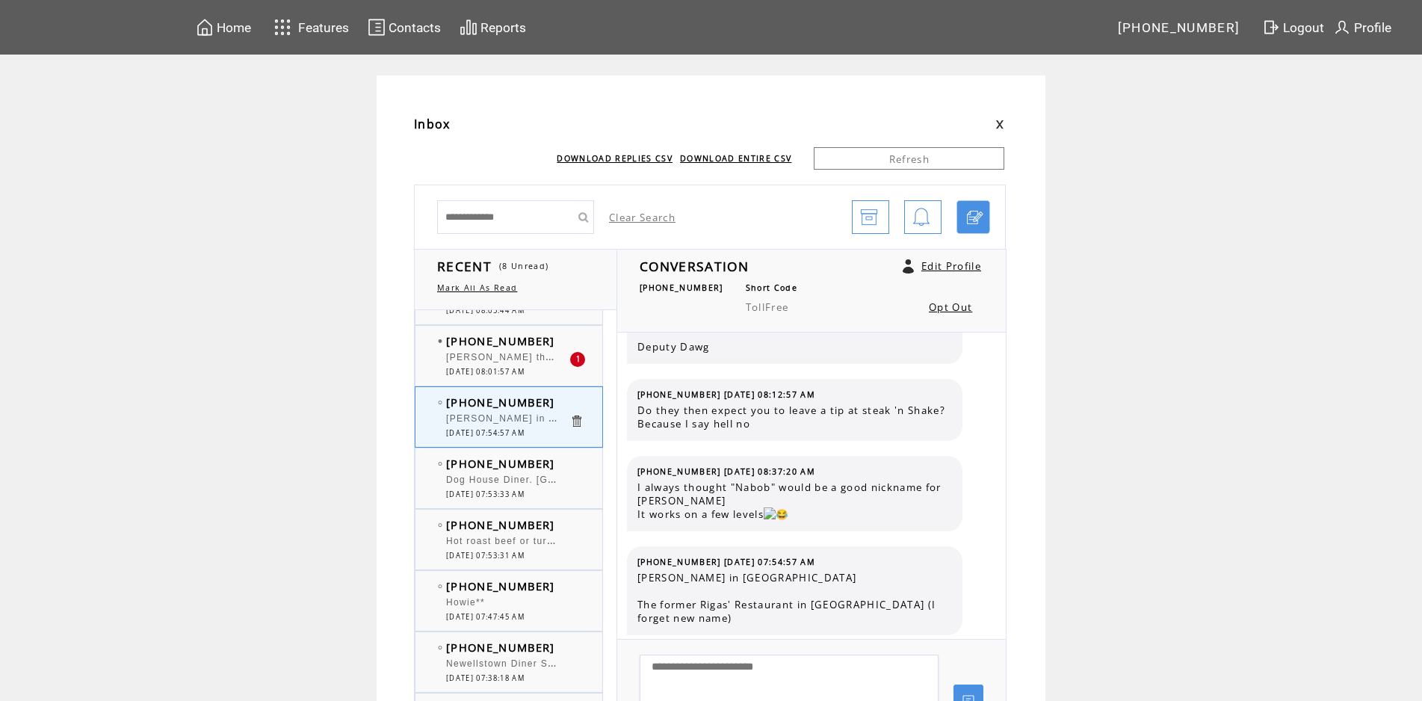
scroll to position [176, 0]
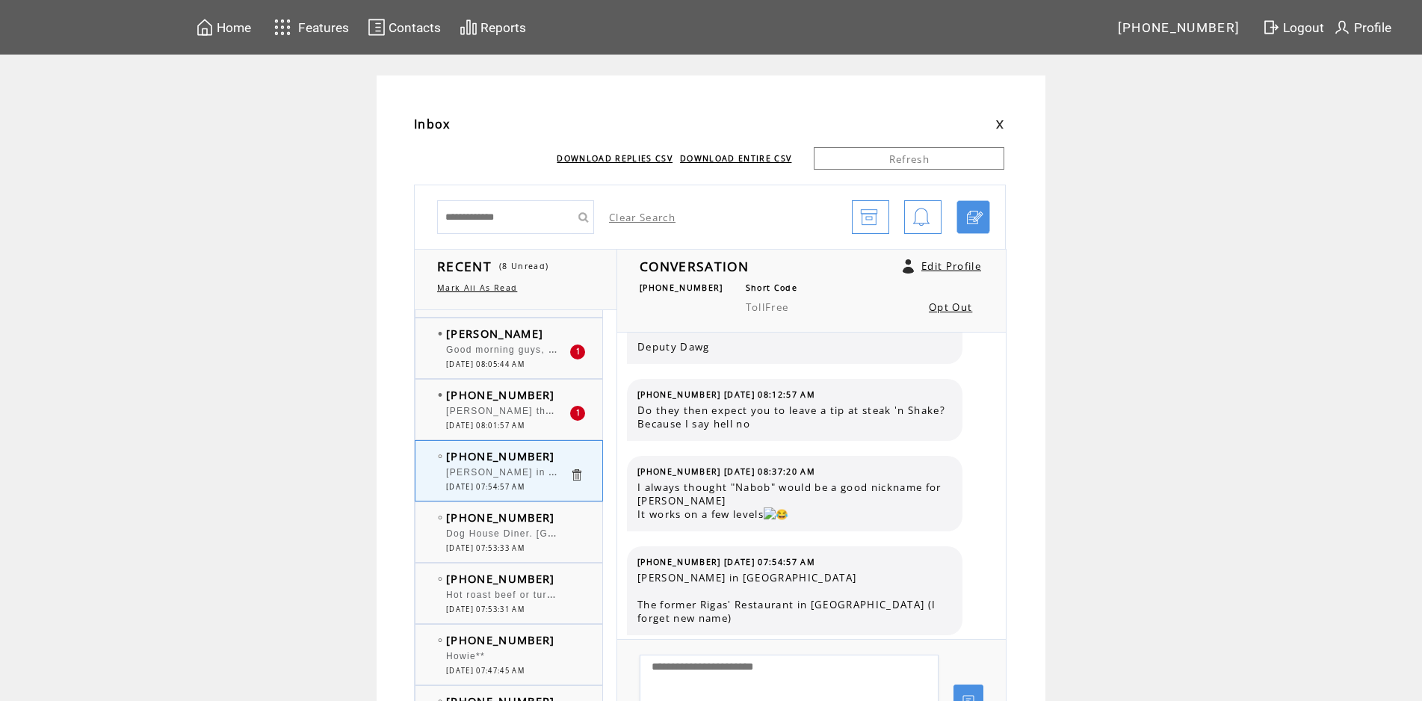
click at [504, 413] on span "[PERSON_NAME] the Interstates killed the diners" at bounding box center [580, 411] width 269 height 10
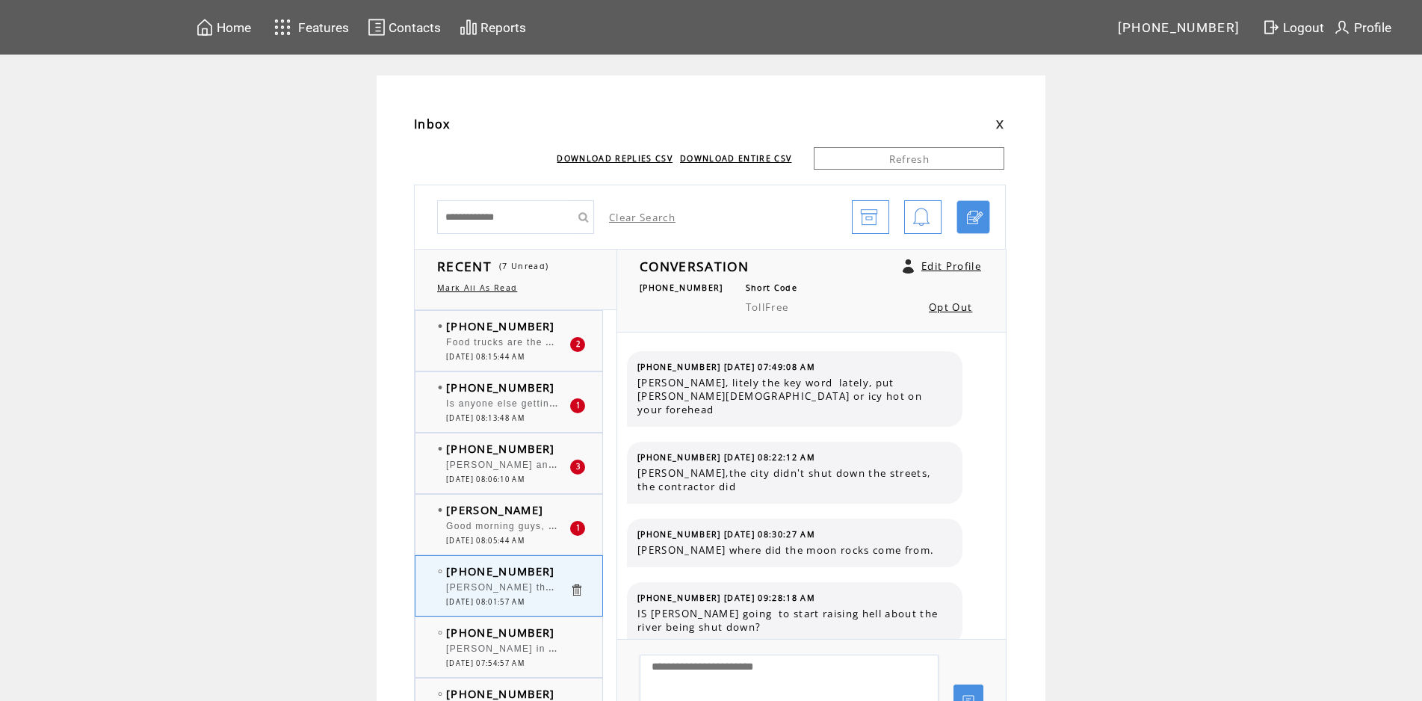
scroll to position [942, 0]
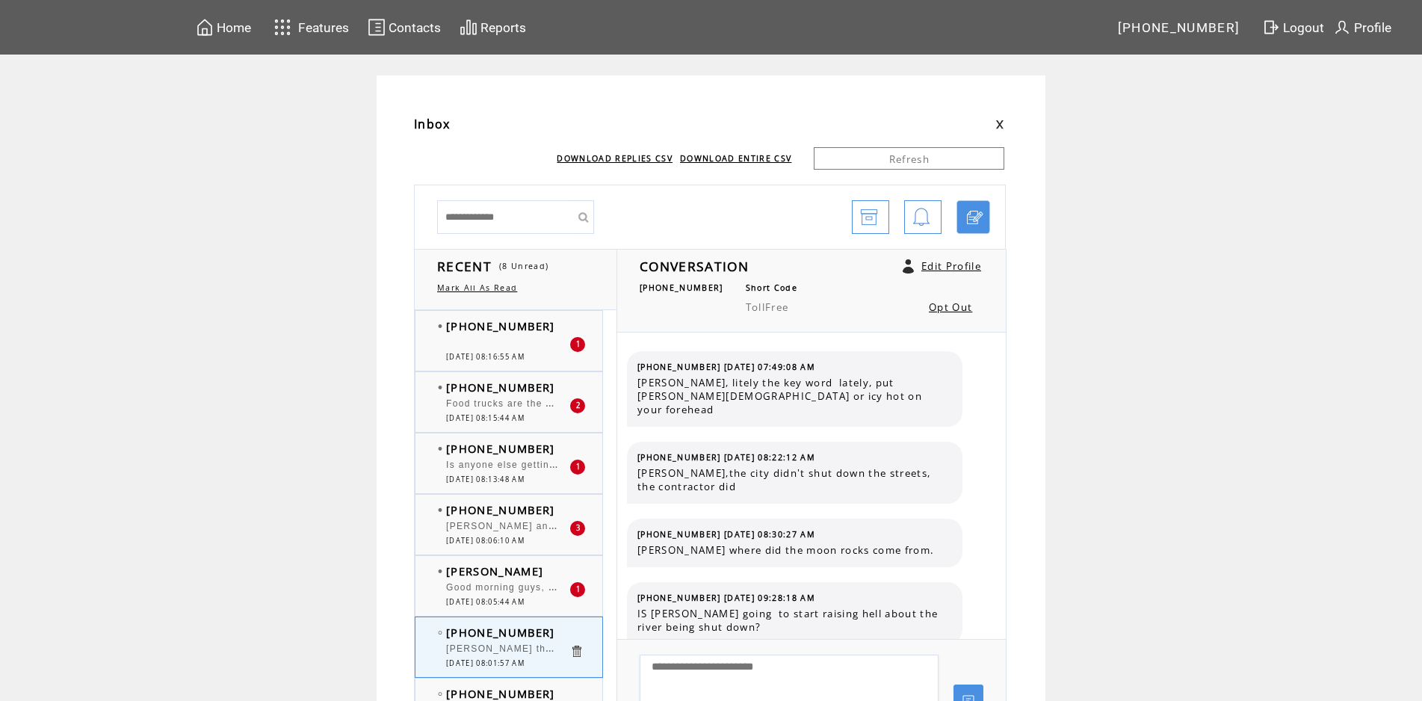
scroll to position [942, 0]
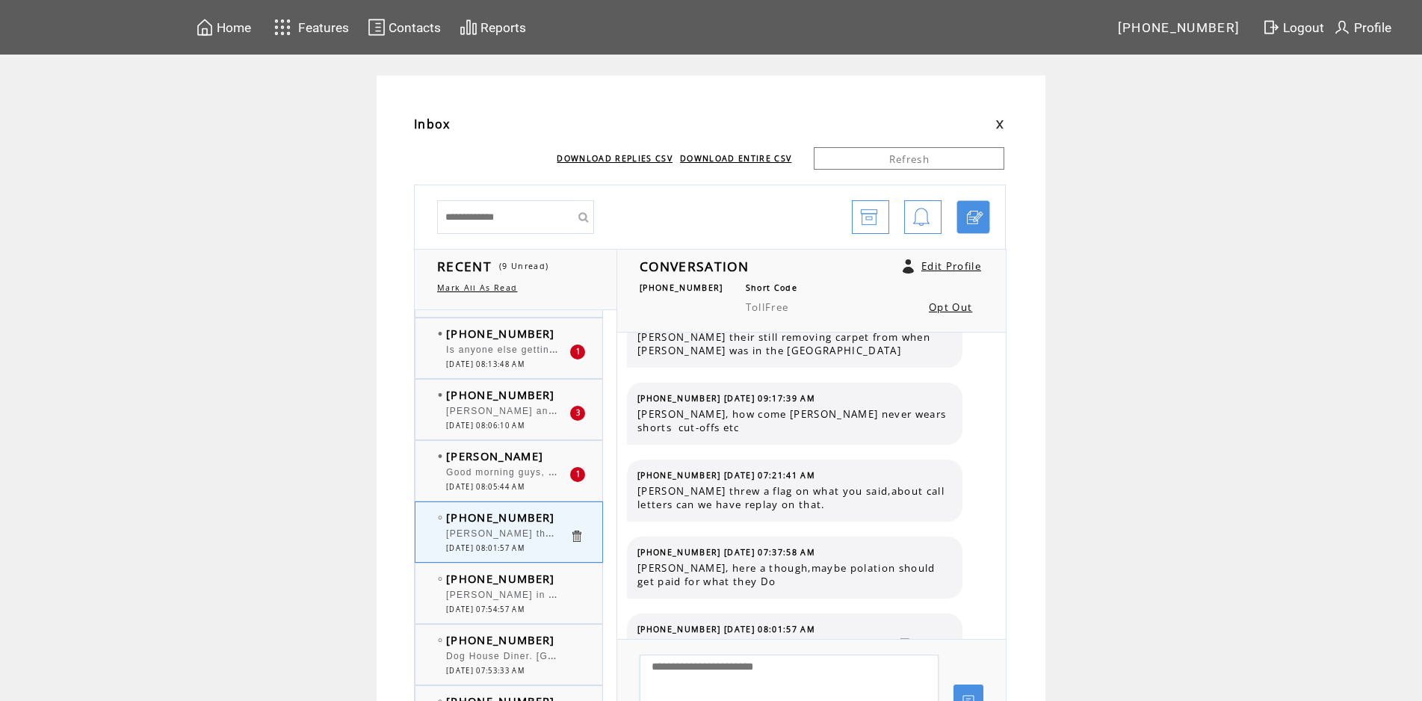
click at [504, 479] on div "Good morning guys, If [PERSON_NAME] is anti-vax, does that make him PRO-ILLNESS…" at bounding box center [507, 474] width 123 height 15
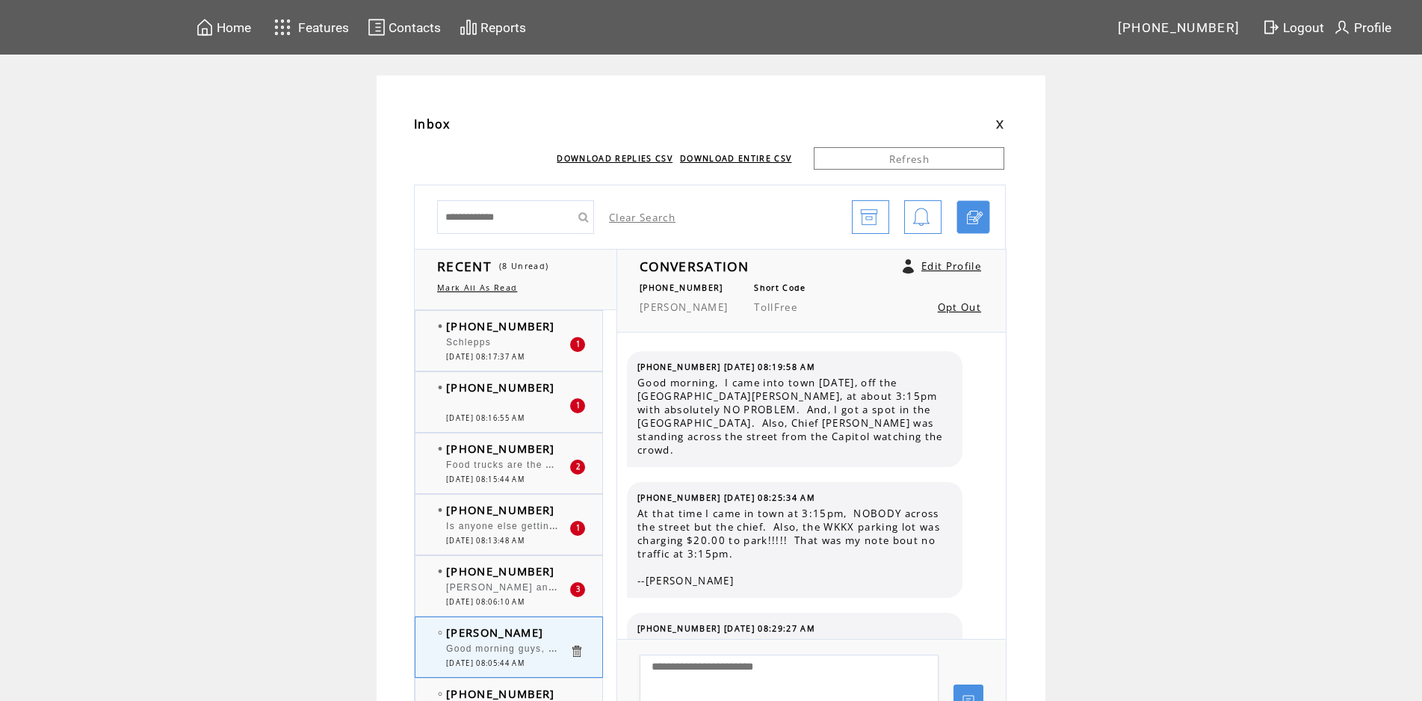
scroll to position [2560, 0]
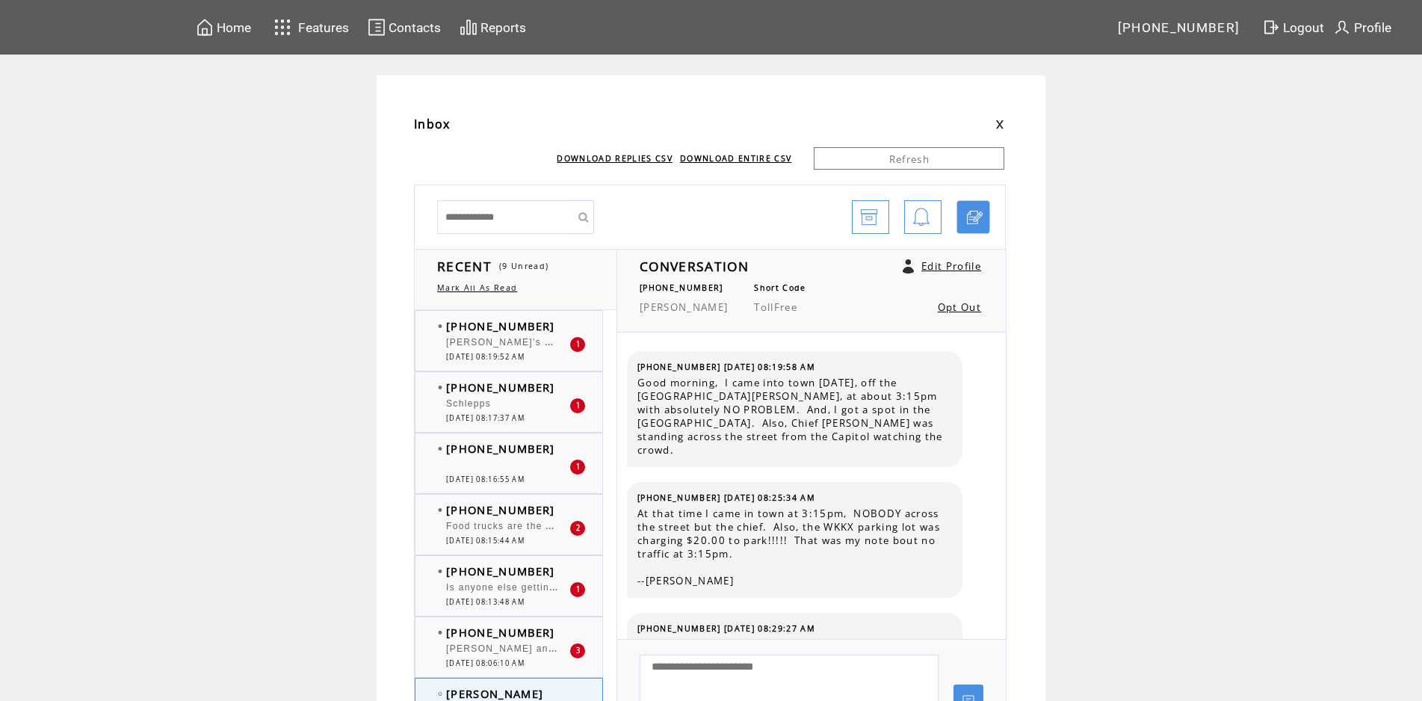
scroll to position [2560, 0]
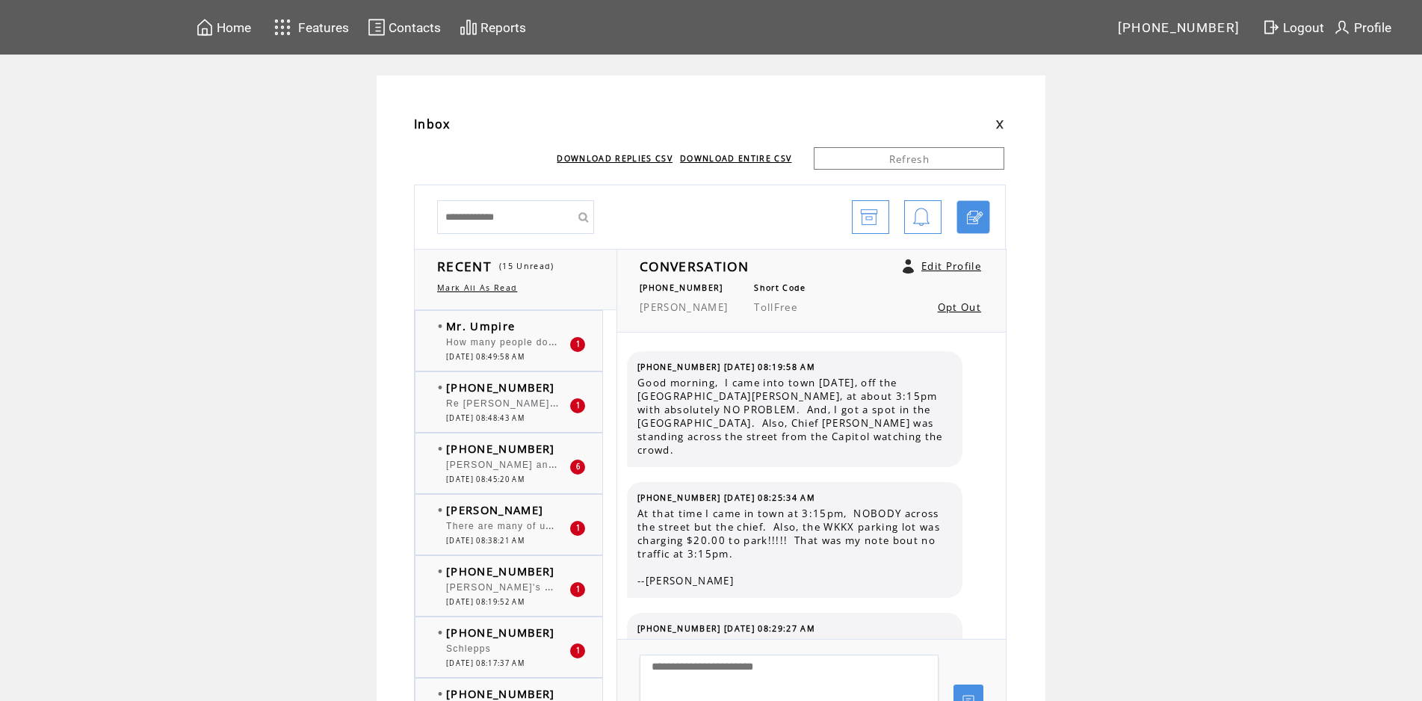
scroll to position [2560, 0]
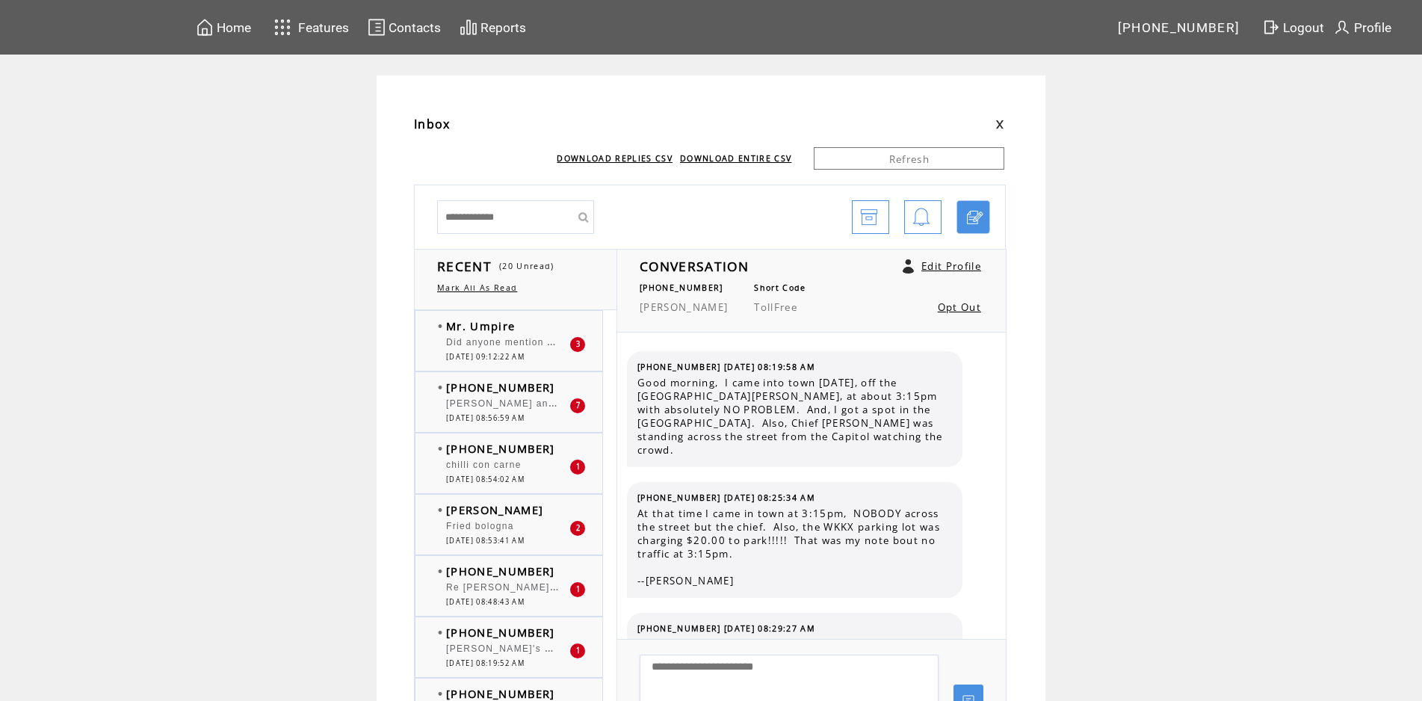
scroll to position [2560, 0]
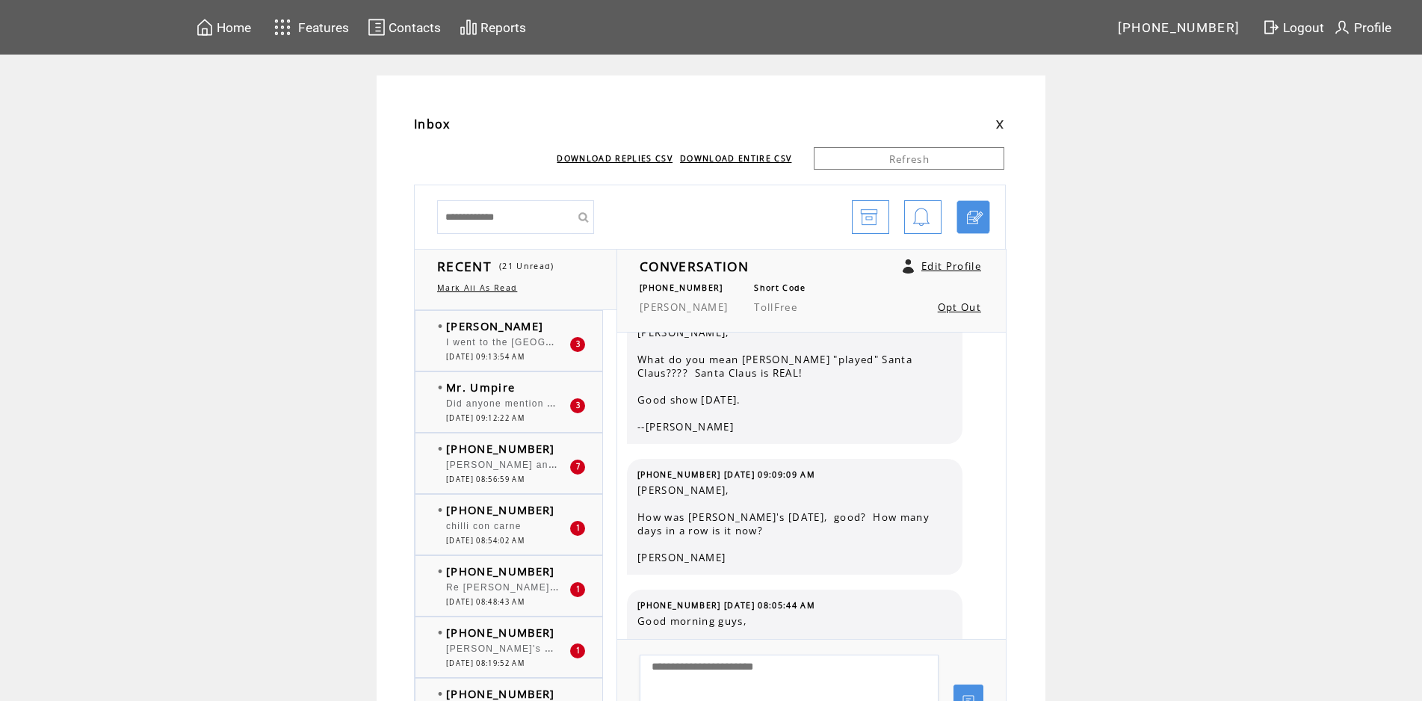
click at [531, 396] on div at bounding box center [507, 396] width 123 height 4
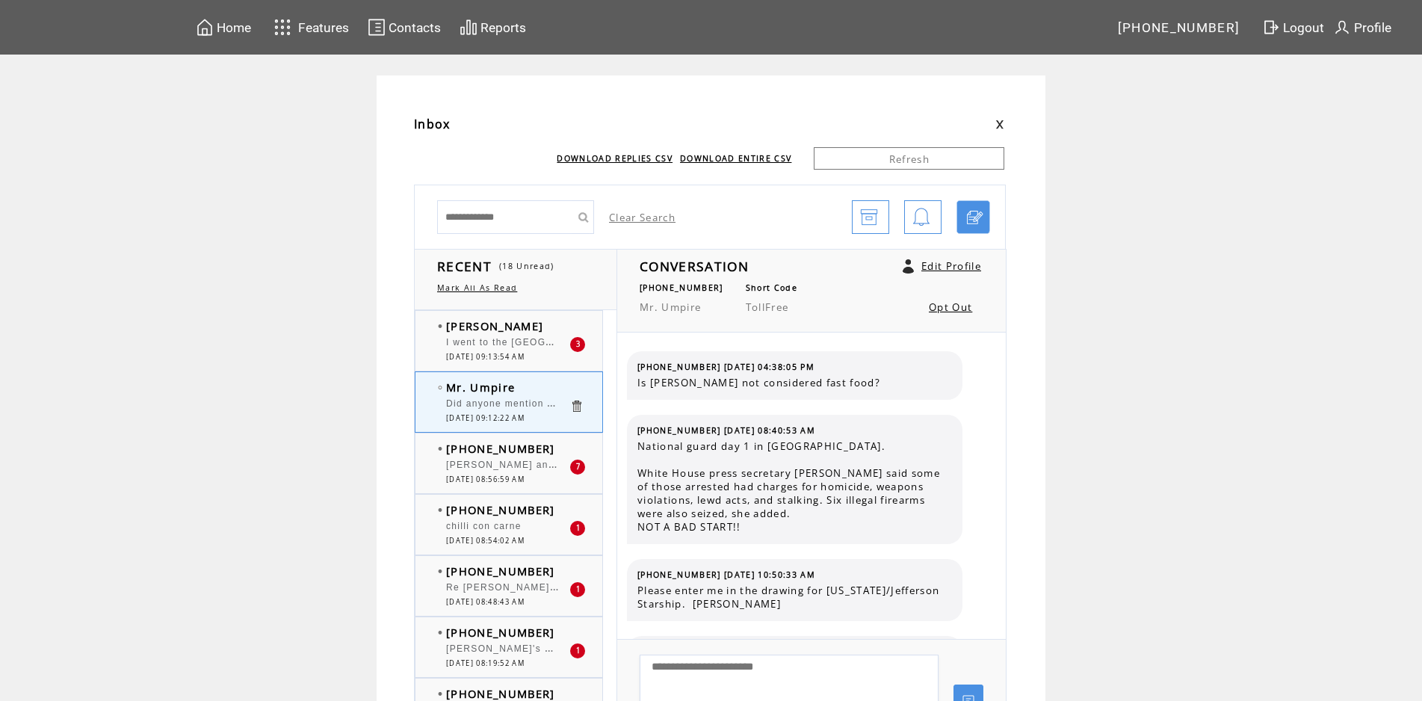
scroll to position [1438, 0]
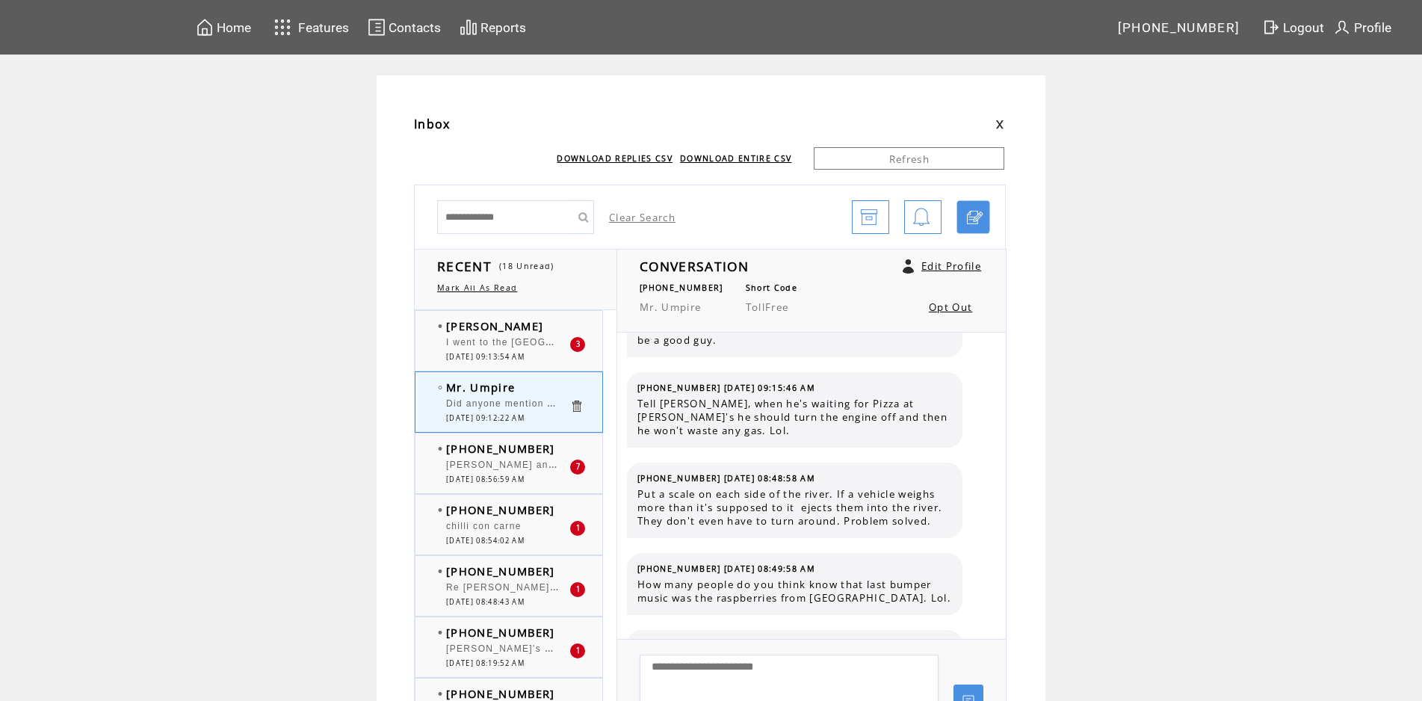
click at [527, 341] on span "I went to the [GEOGRAPHIC_DATA] fair this weekend and their little stores were …" at bounding box center [1289, 340] width 1687 height 15
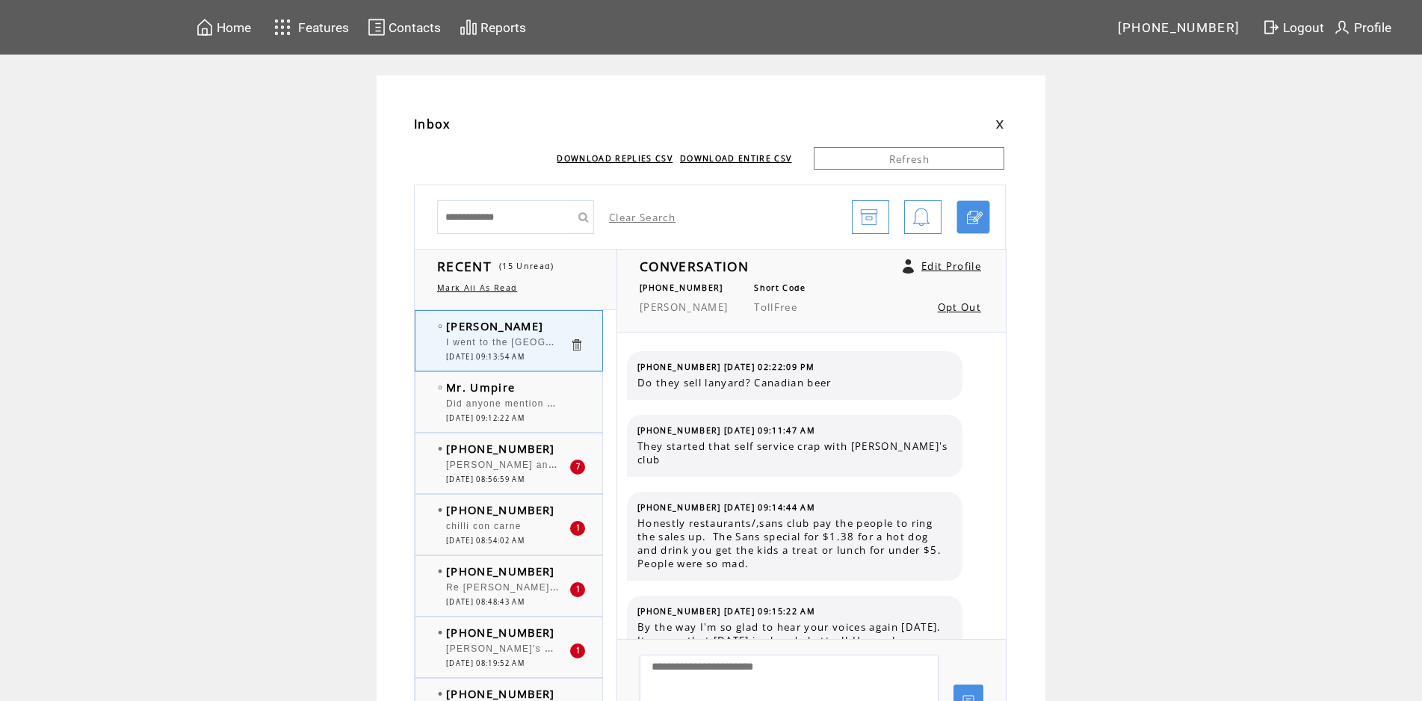
scroll to position [1244, 0]
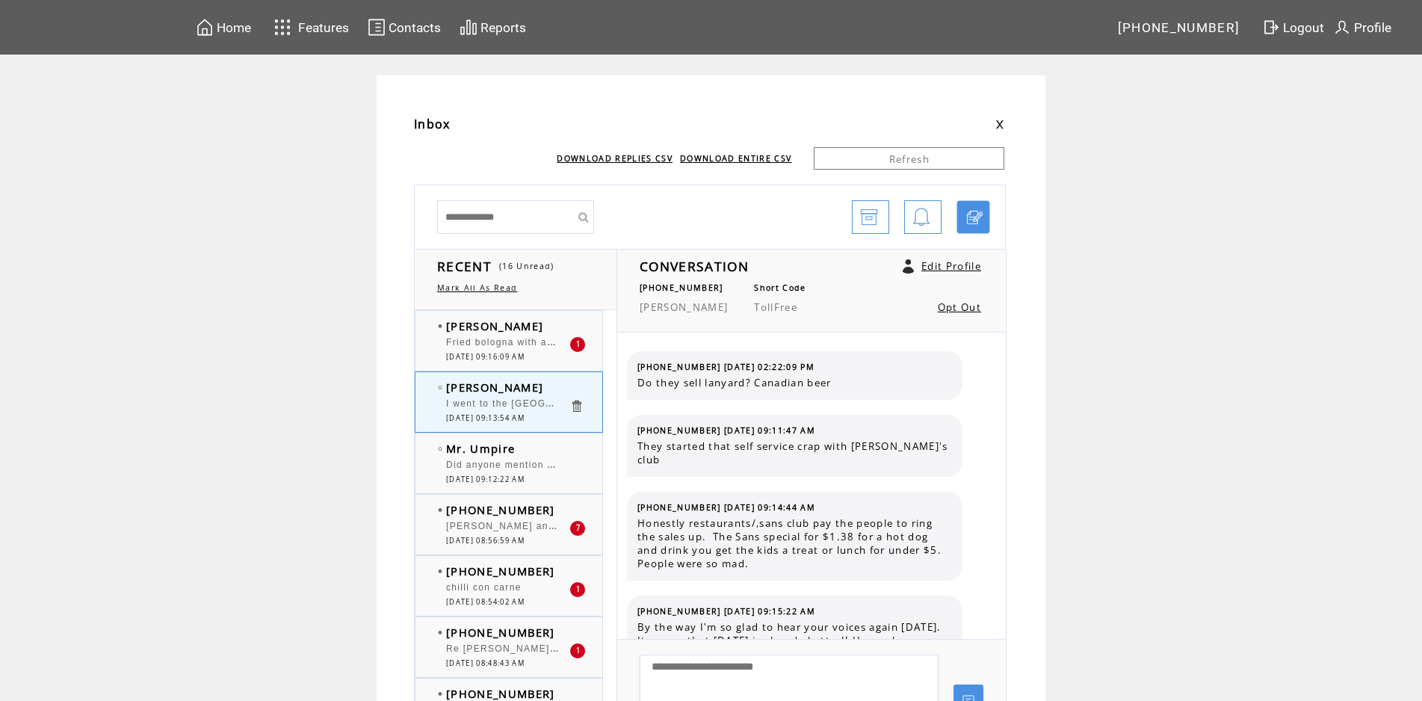
scroll to position [1244, 0]
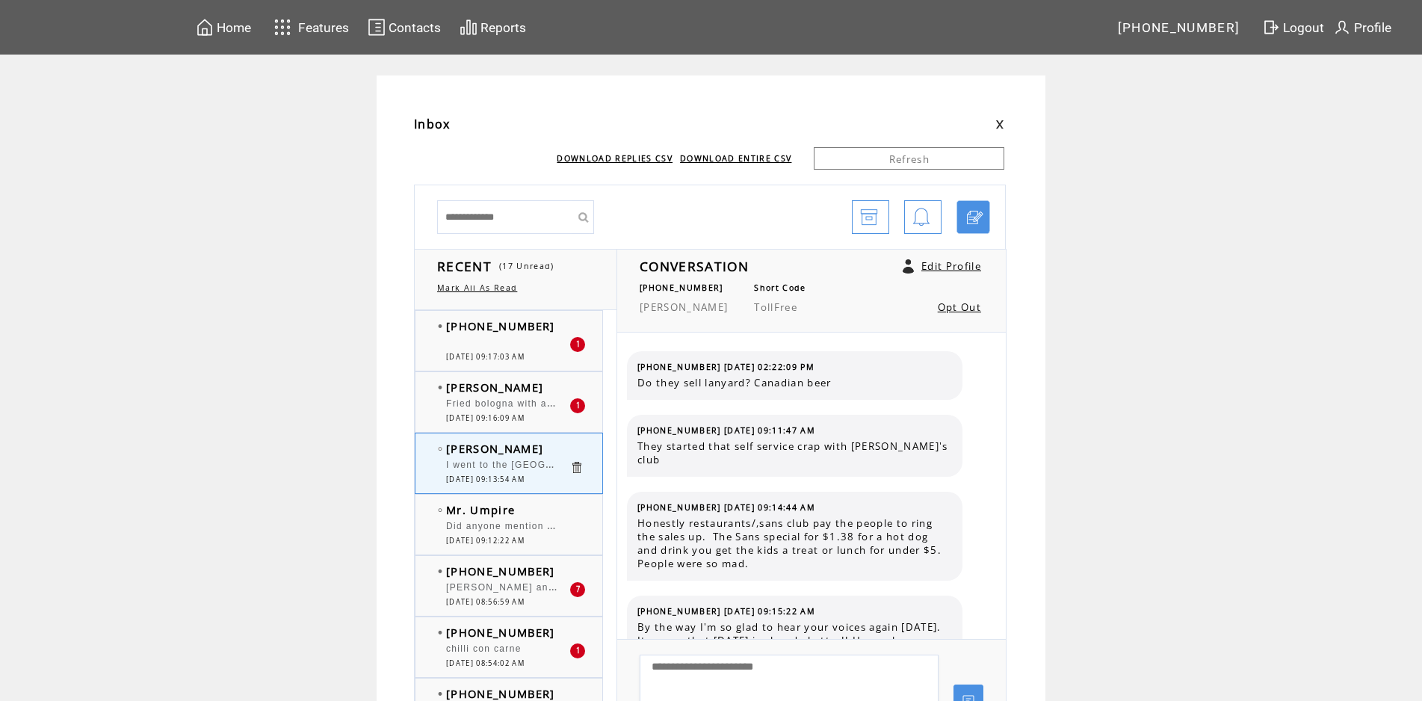
scroll to position [1244, 0]
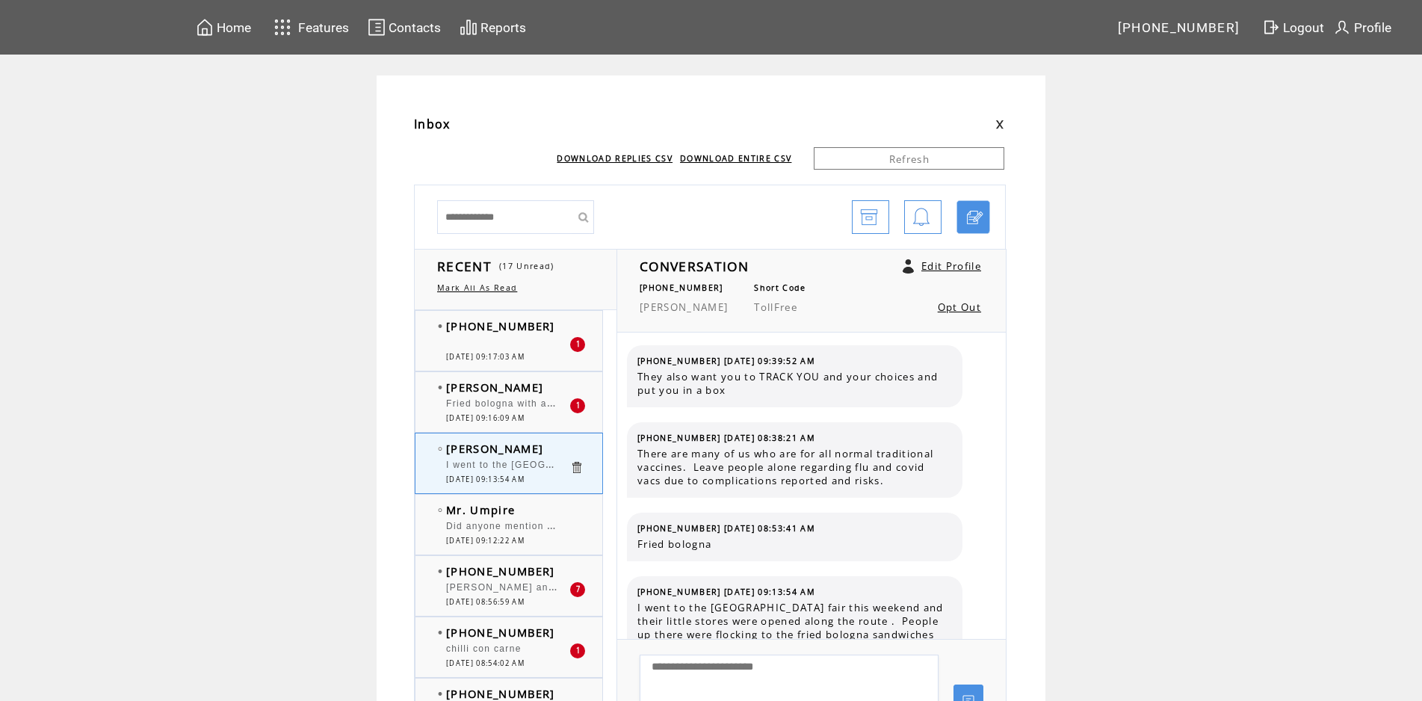
click at [505, 383] on span "Tried calling, just rings! The old guy." at bounding box center [562, 388] width 232 height 10
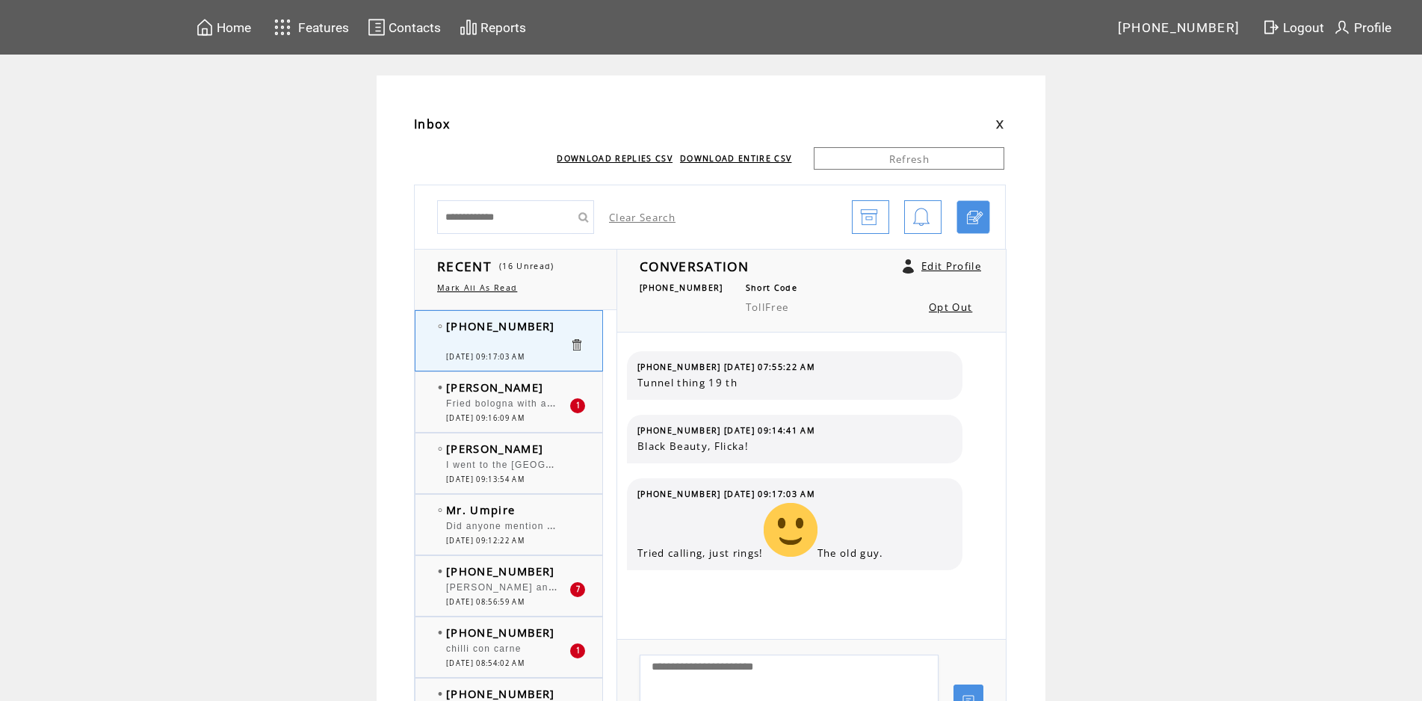
click at [505, 400] on span "Fried bologna with a THIN film of peanut butter on one slice of the bread. Mmmm…" at bounding box center [664, 401] width 437 height 15
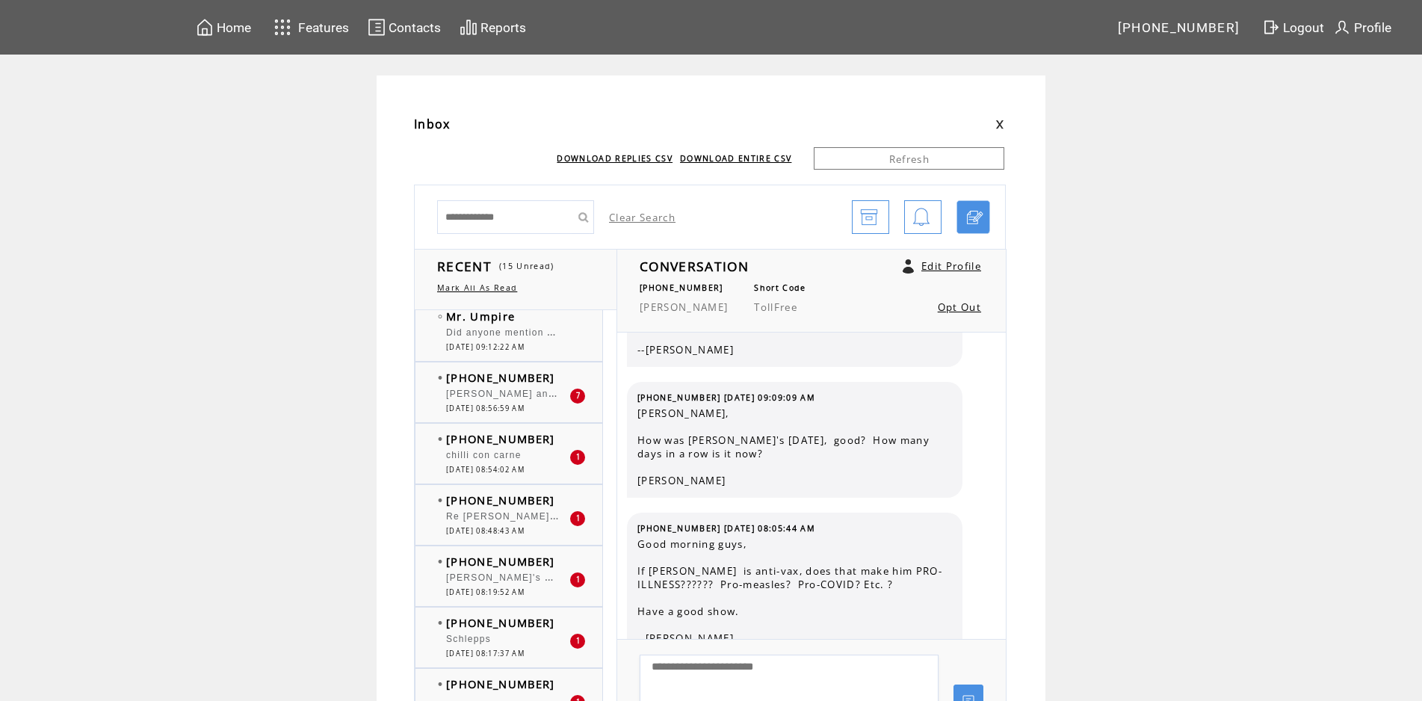
scroll to position [215, 0]
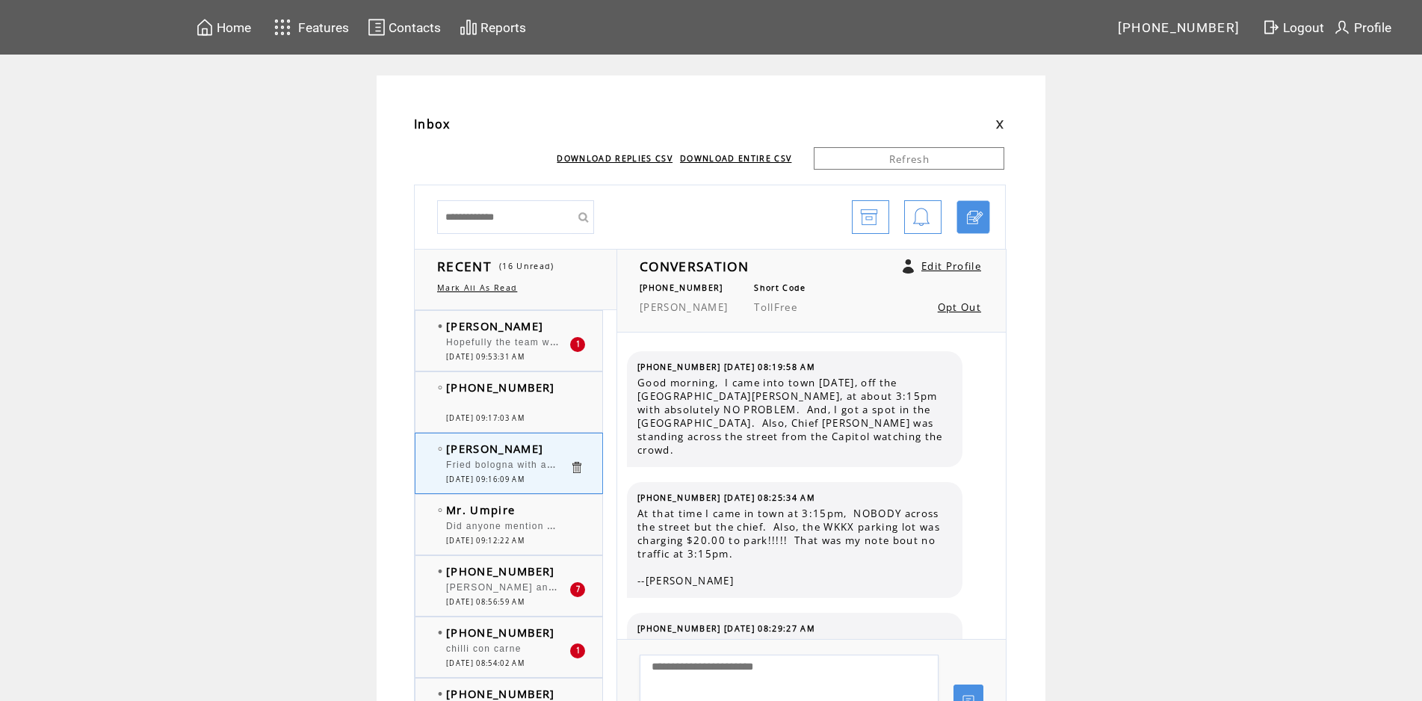
scroll to position [2637, 0]
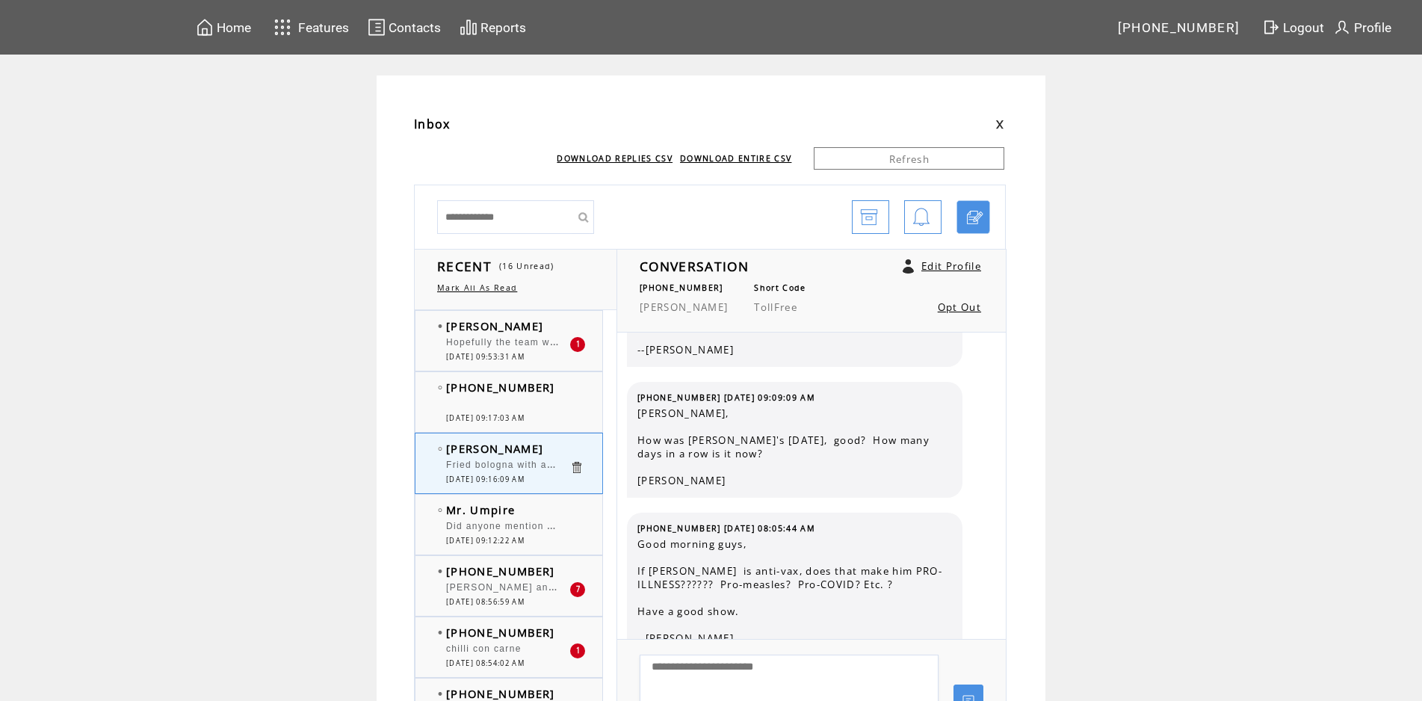
click at [535, 347] on span "Hopefully the team will do something special for that little kid! Put him in th…" at bounding box center [769, 340] width 647 height 15
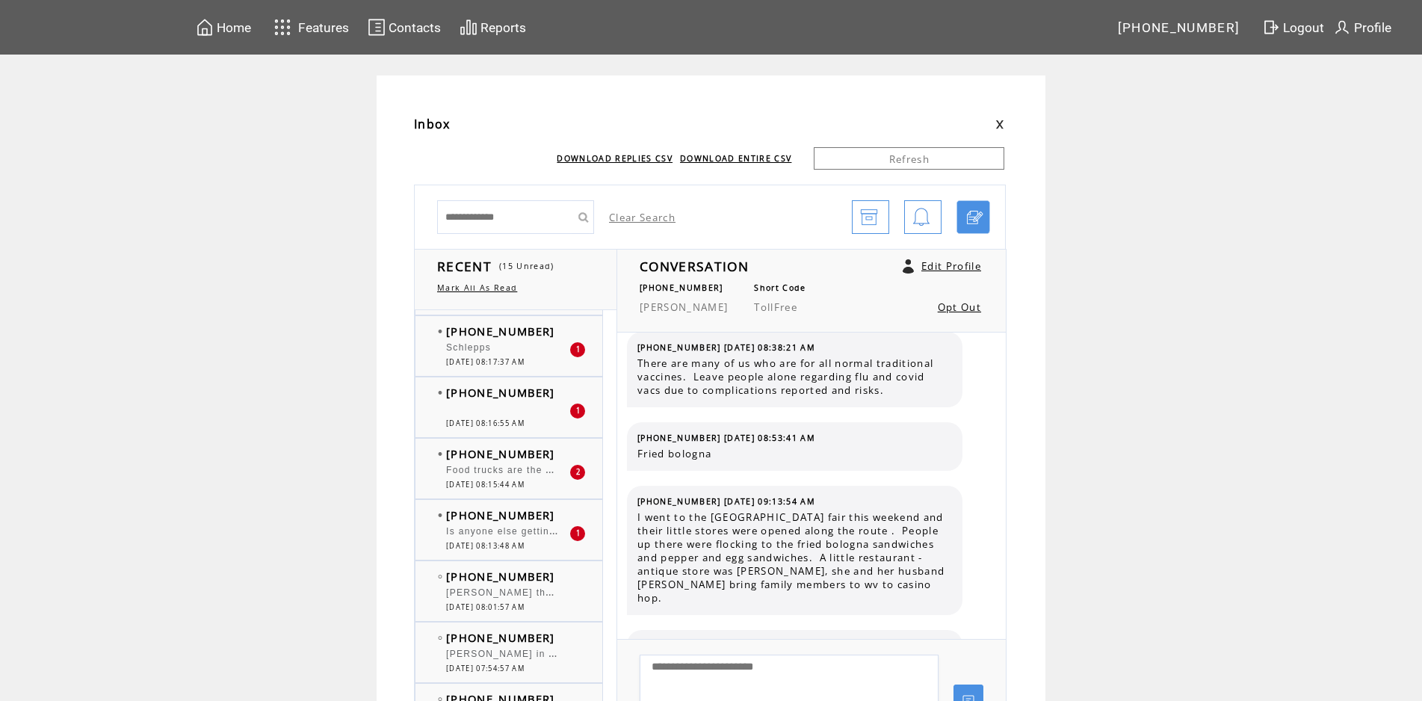
scroll to position [484, 0]
click at [524, 549] on span "[DATE] 08:13:48 AM" at bounding box center [485, 547] width 78 height 10
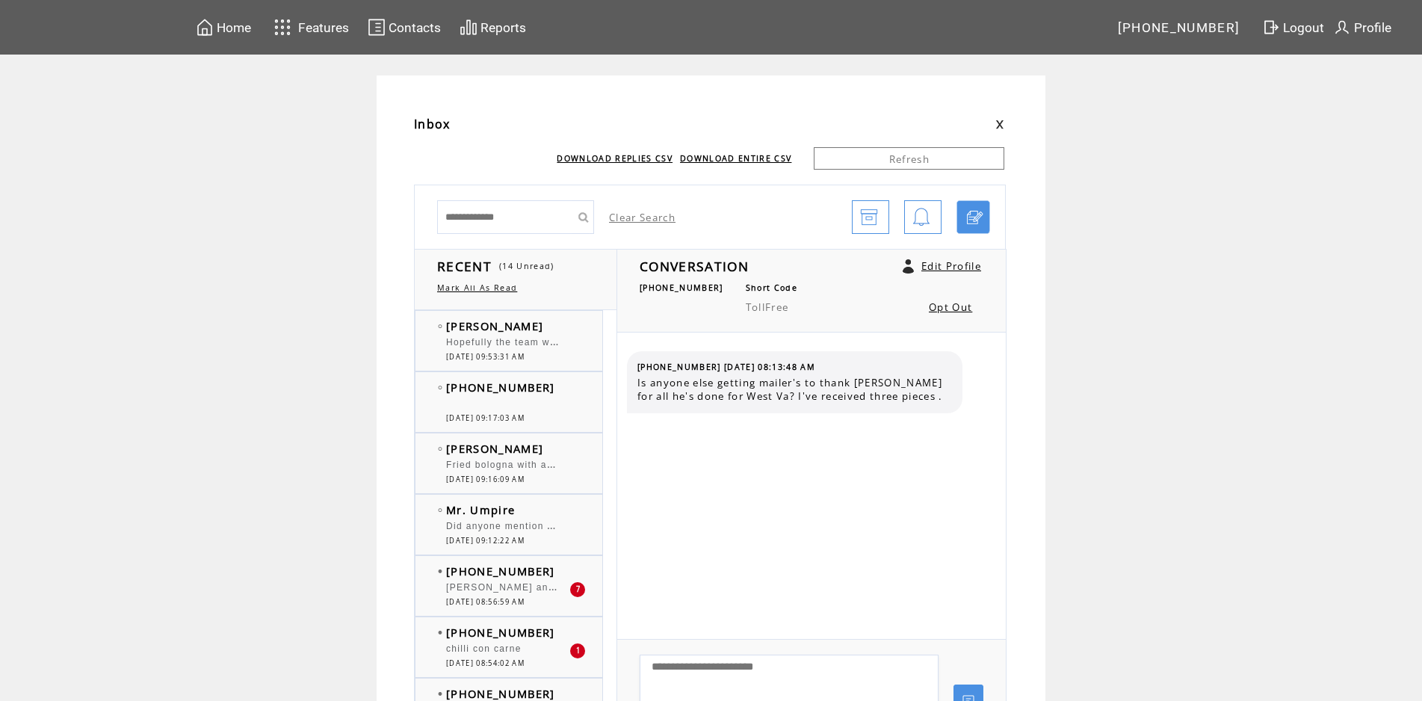
scroll to position [484, 0]
